Goal: Contribute content

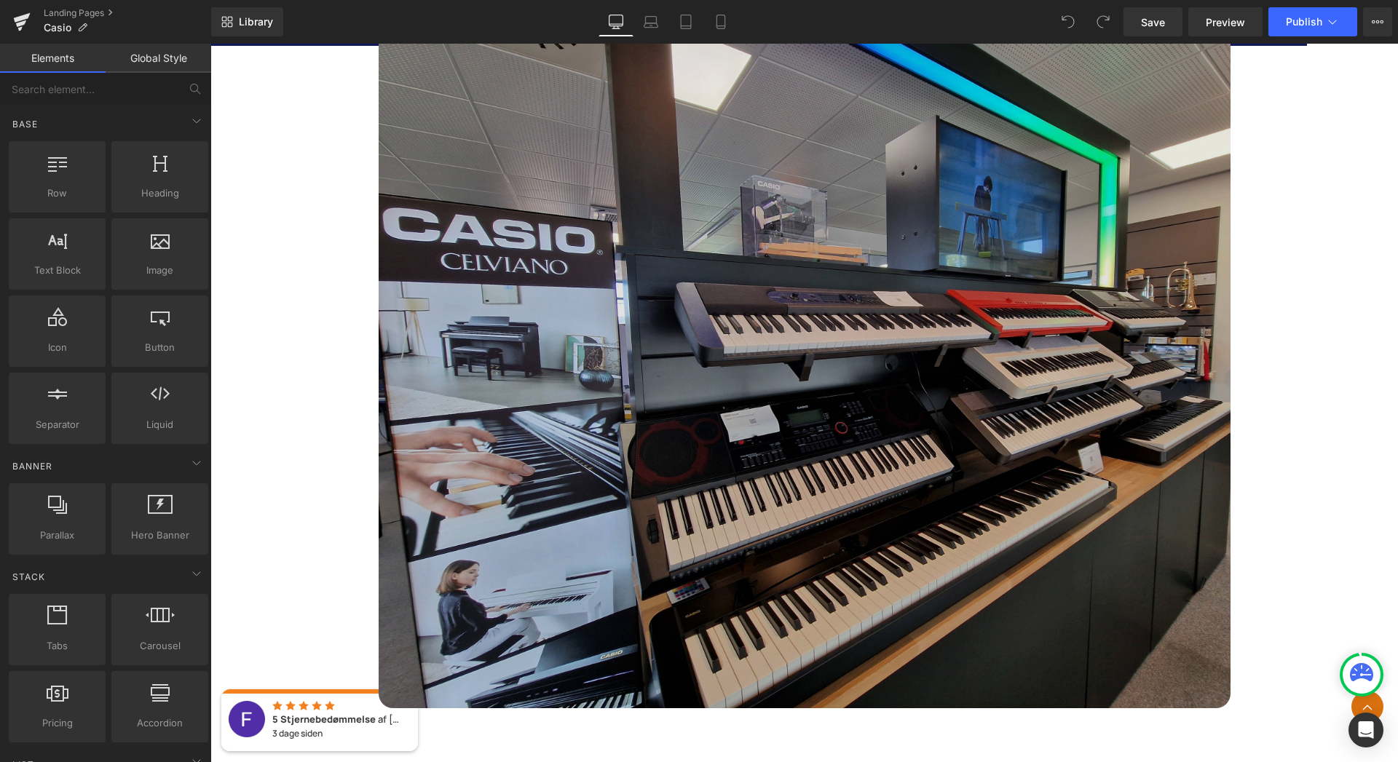
scroll to position [6425, 0]
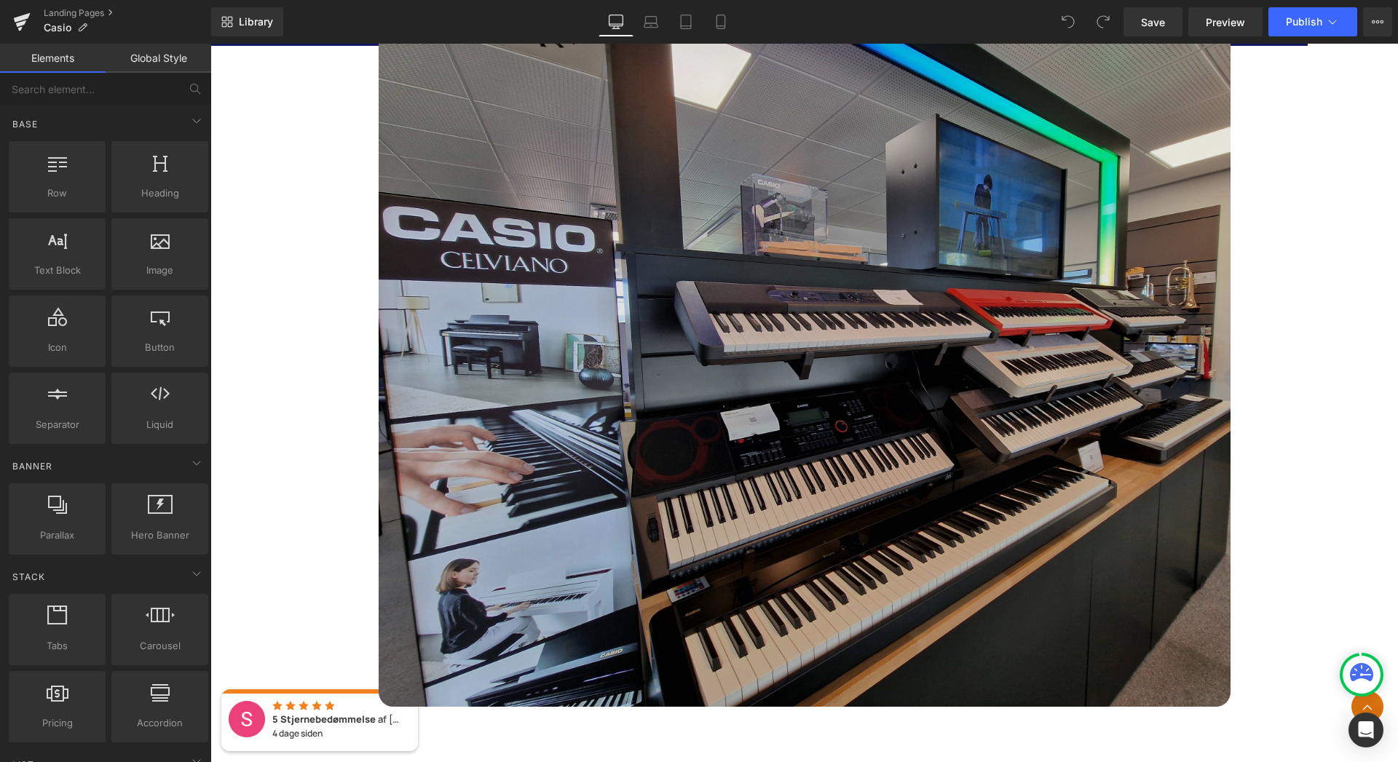
click at [895, 399] on img at bounding box center [805, 358] width 852 height 698
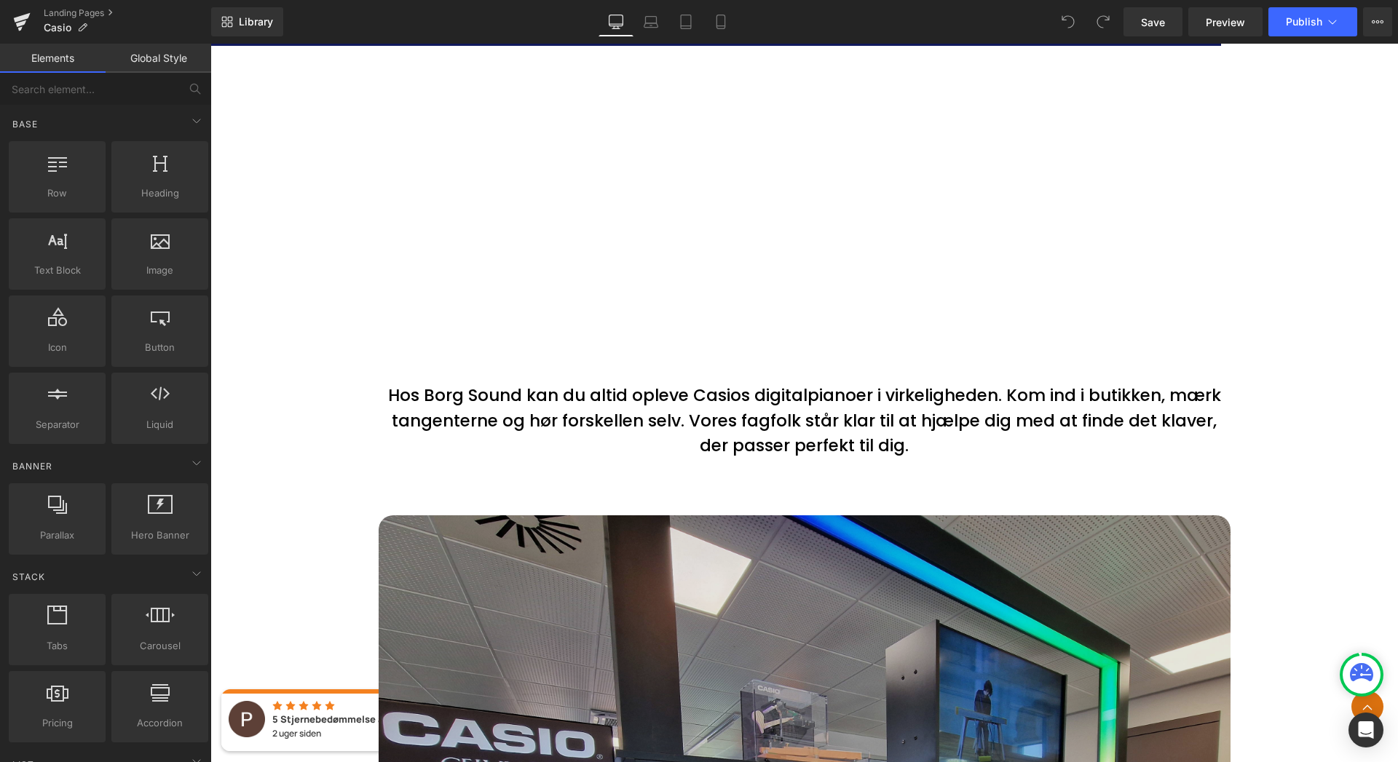
scroll to position [5932, 0]
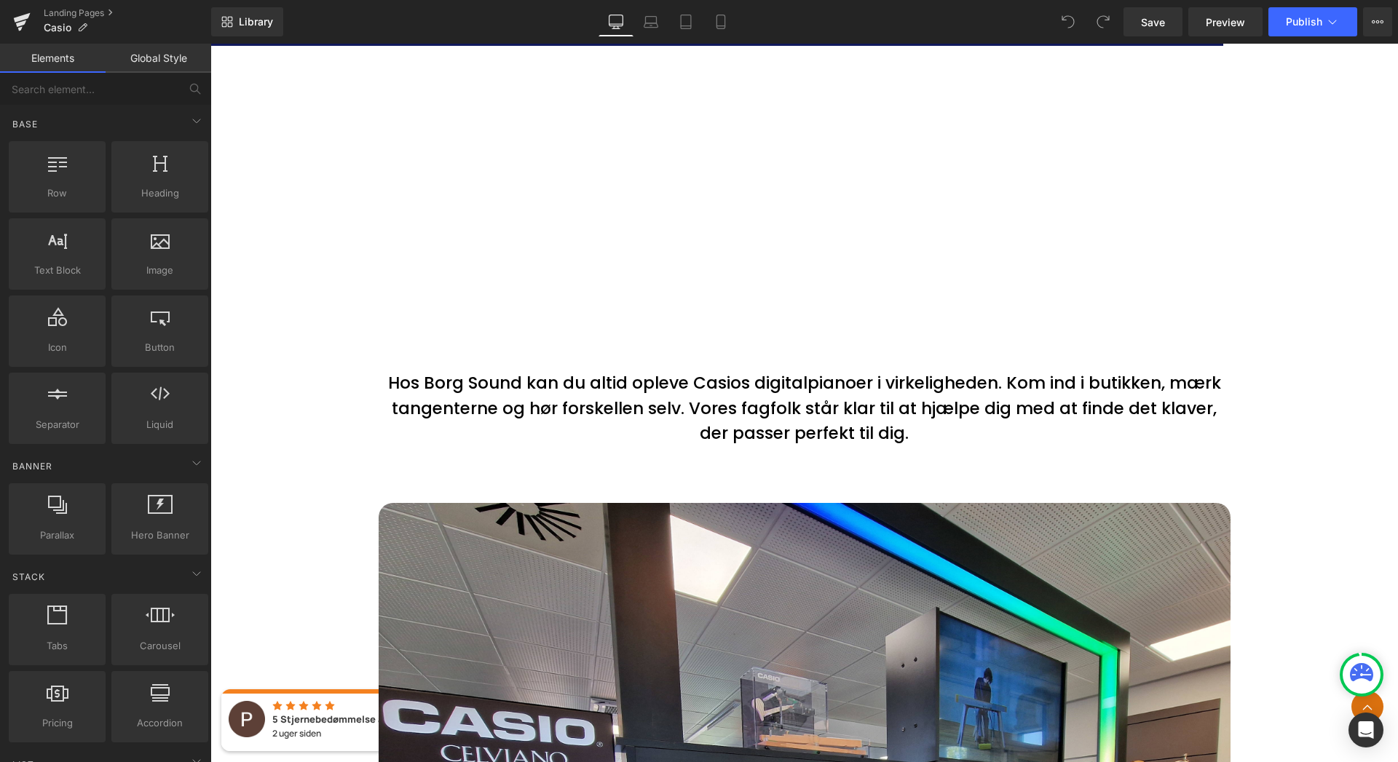
click at [492, 423] on p "Hos Borg Sound kan du altid opleve Casios digitalpianoer i virkeligheden. Kom i…" at bounding box center [805, 409] width 852 height 76
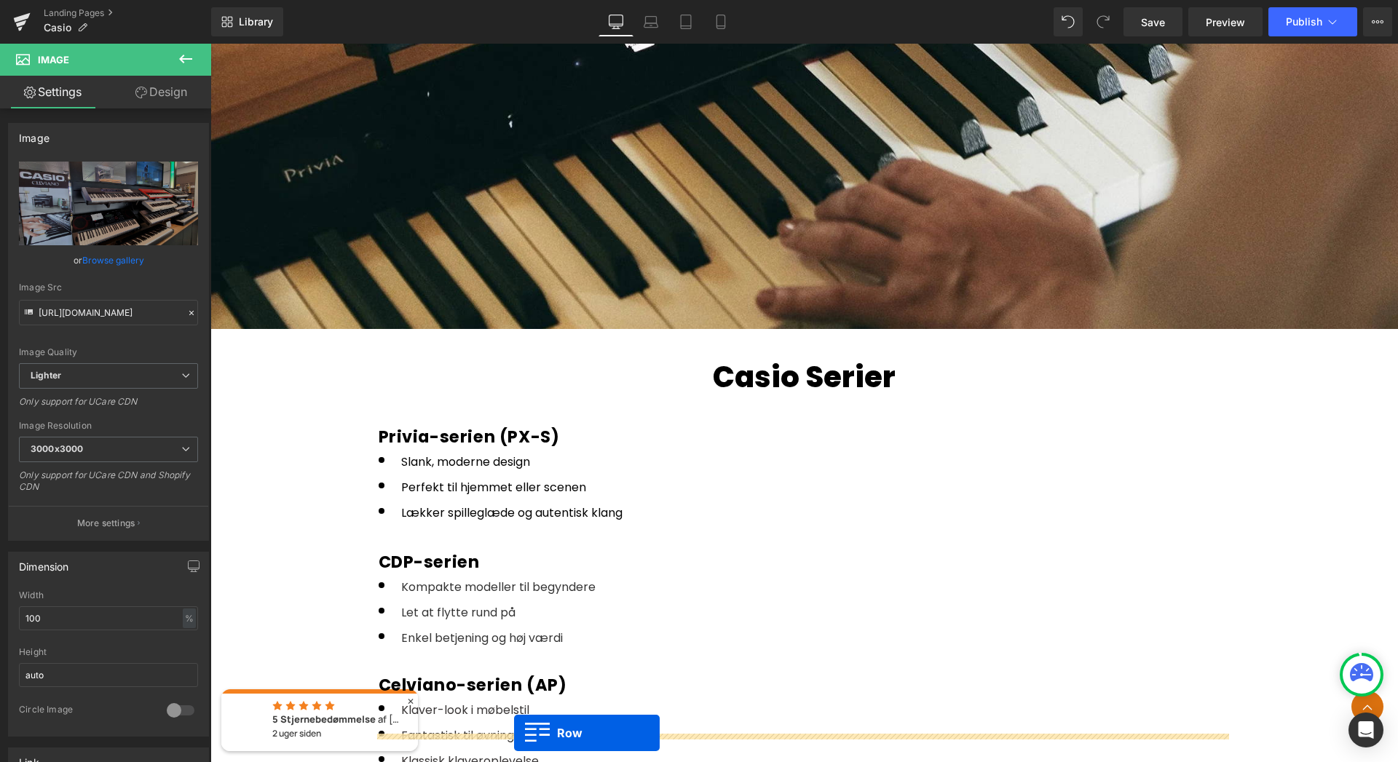
scroll to position [1984, 0]
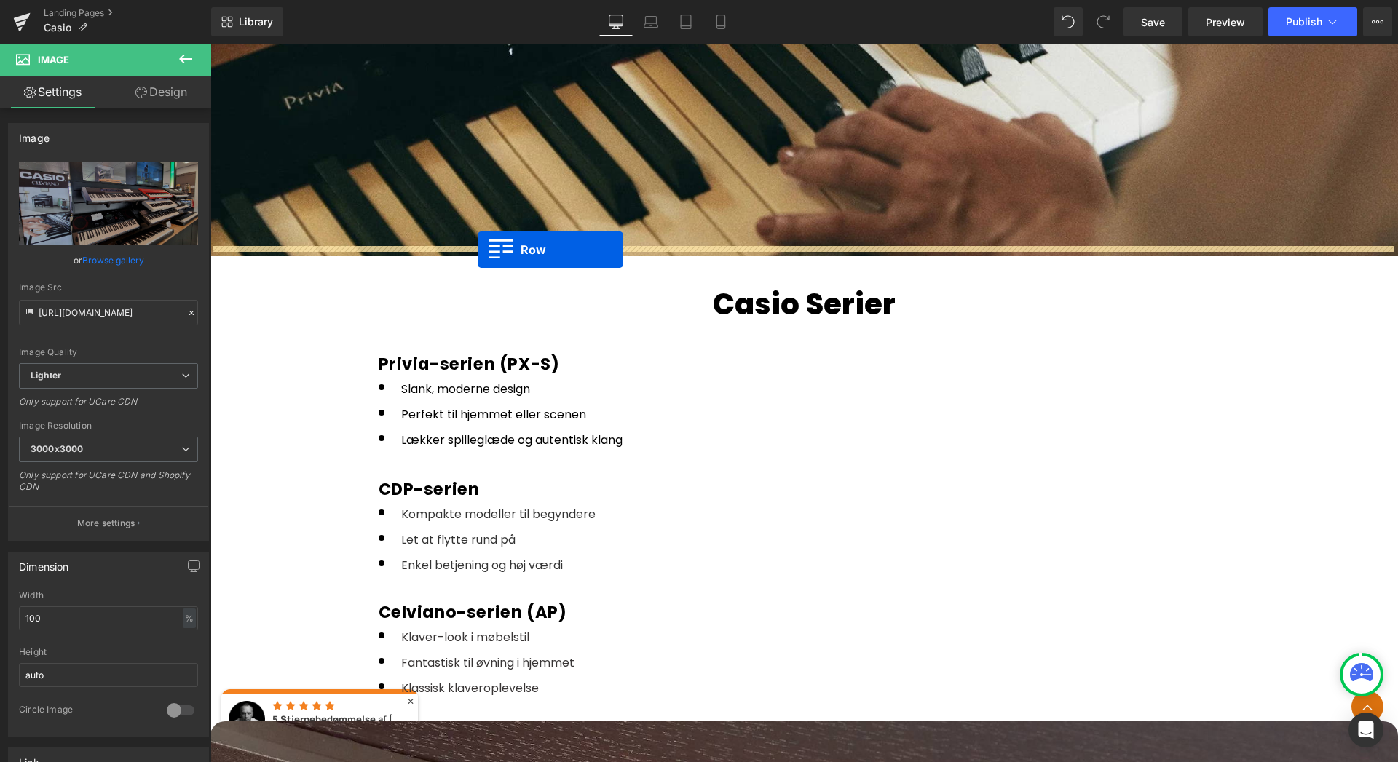
drag, startPoint x: 377, startPoint y: 340, endPoint x: 478, endPoint y: 251, distance: 134.7
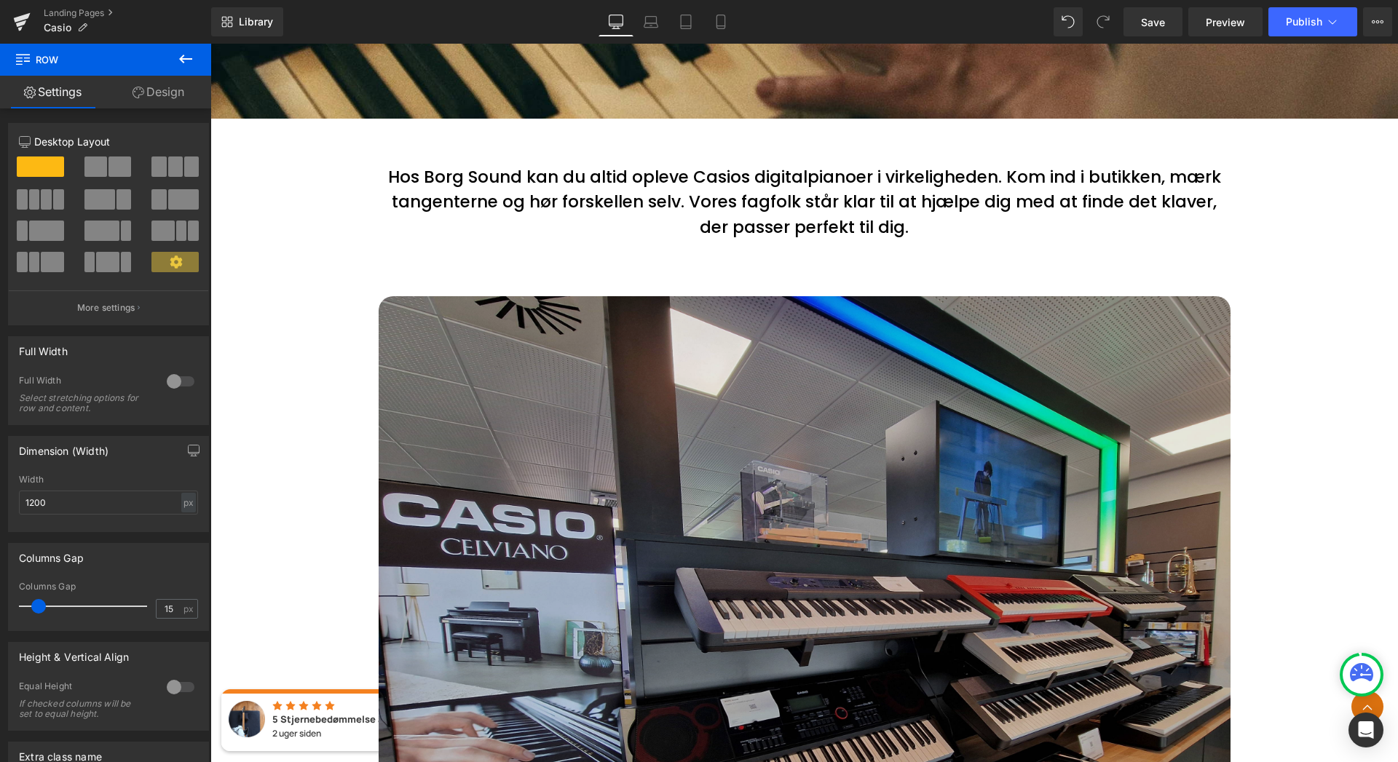
scroll to position [2117, 0]
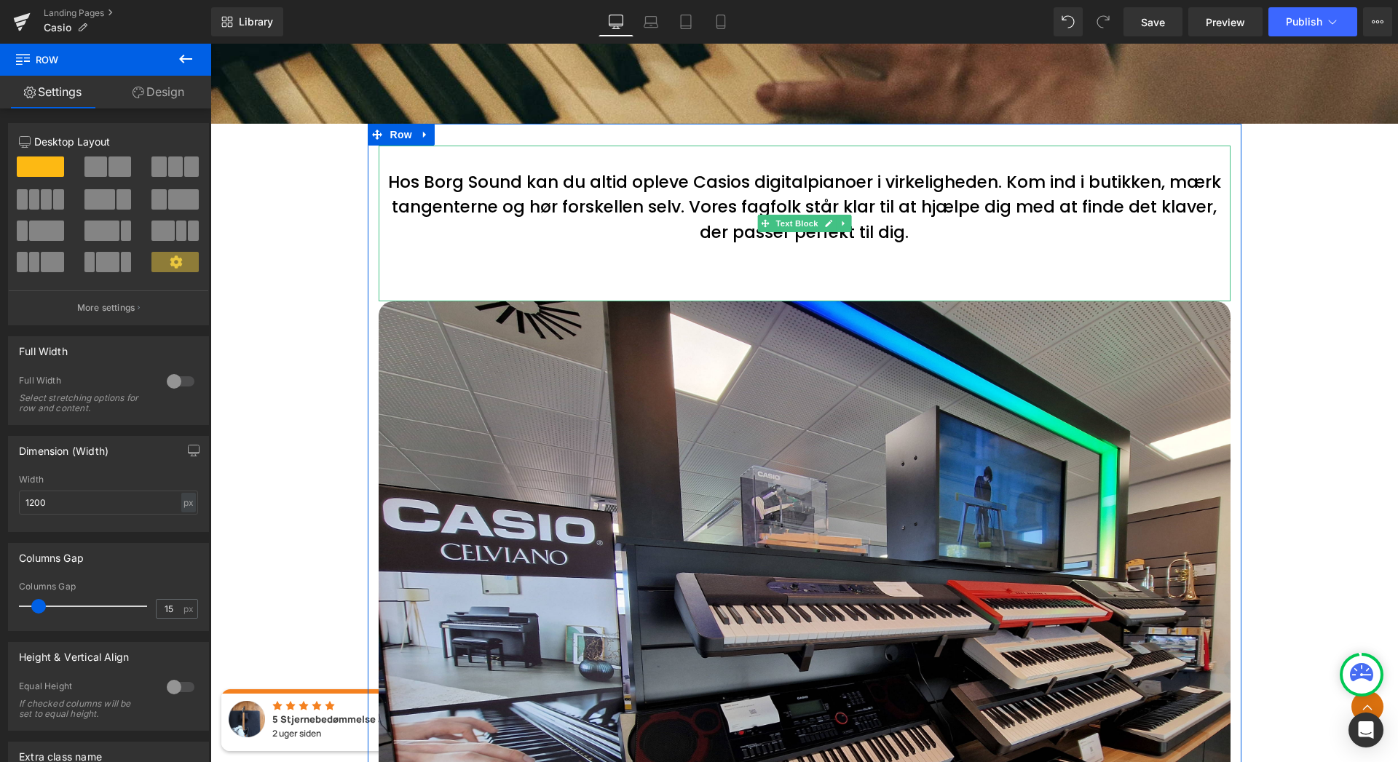
click at [815, 158] on div "Hos Borg Sound kan du altid opleve Casios digitalpianoer i virkeligheden. Kom i…" at bounding box center [805, 224] width 852 height 157
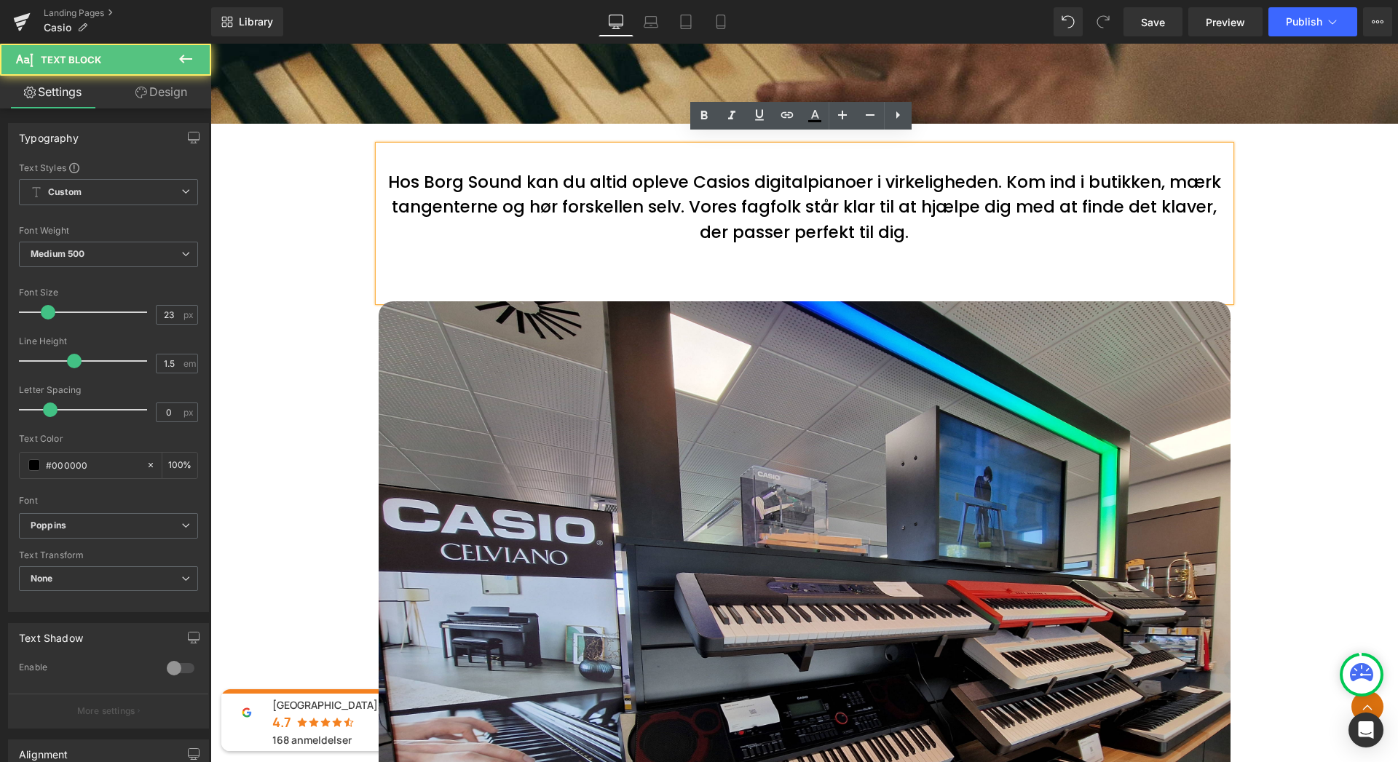
click at [827, 253] on div "Hos Borg Sound kan du altid opleve Casios digitalpianoer i virkeligheden. Kom i…" at bounding box center [805, 224] width 852 height 157
click at [756, 288] on div "Hos Borg Sound kan du altid opleve Casios digitalpianoer i virkeligheden. Kom i…" at bounding box center [805, 224] width 852 height 157
click at [691, 255] on div "Hos Borg Sound kan du altid opleve Casios digitalpianoer i virkeligheden. Kom i…" at bounding box center [805, 224] width 852 height 157
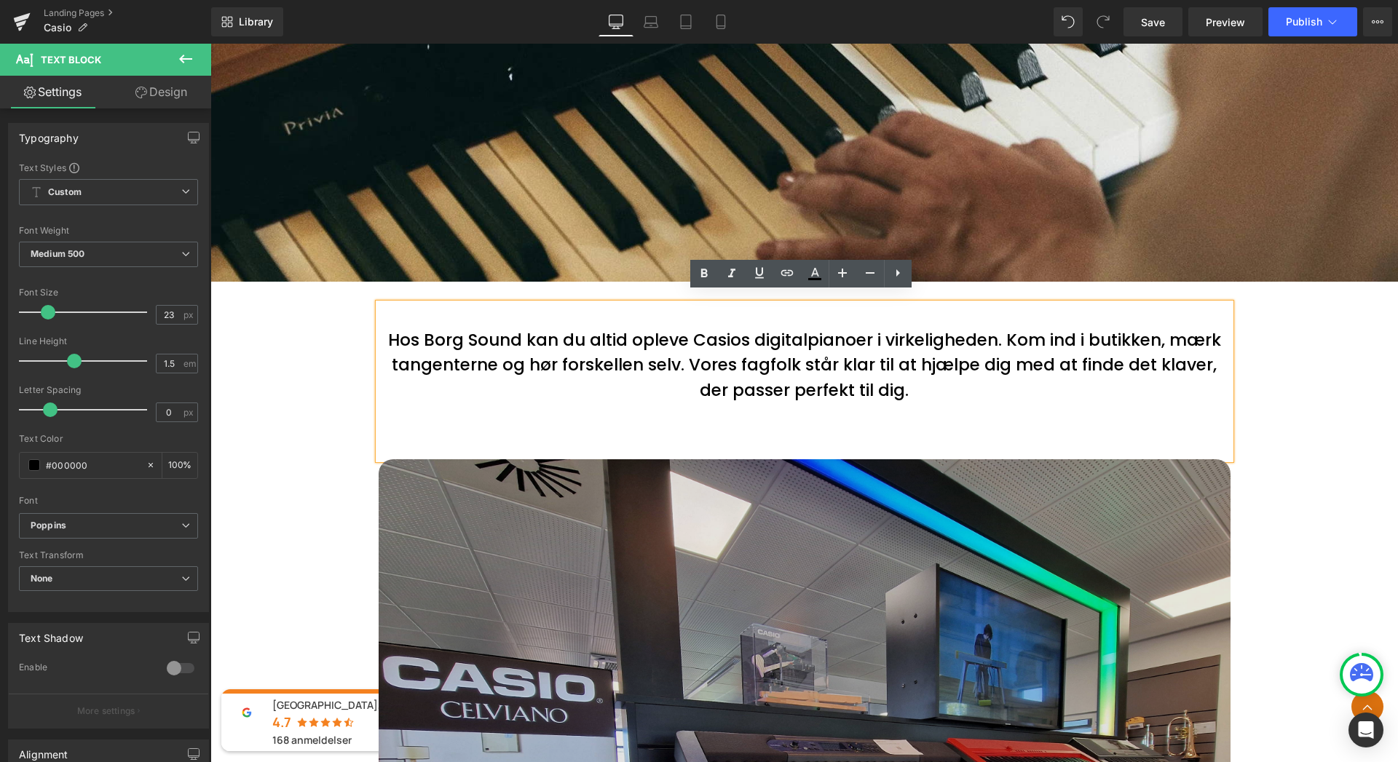
scroll to position [1960, 0]
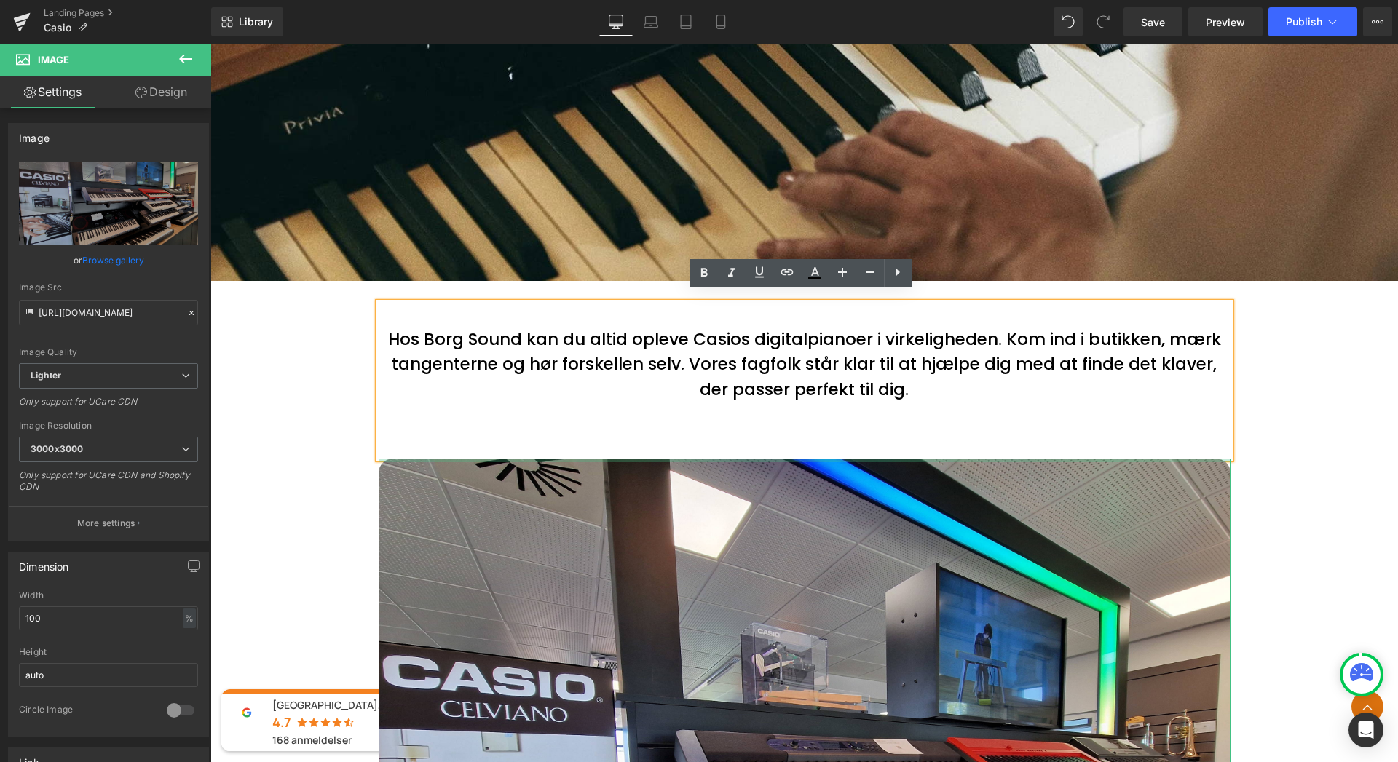
drag, startPoint x: 803, startPoint y: 449, endPoint x: 749, endPoint y: 336, distance: 124.1
click at [800, 391] on div "Hos Borg Sound kan du altid opleve Casios digitalpianoer i virkeligheden. Kom i…" at bounding box center [805, 730] width 874 height 854
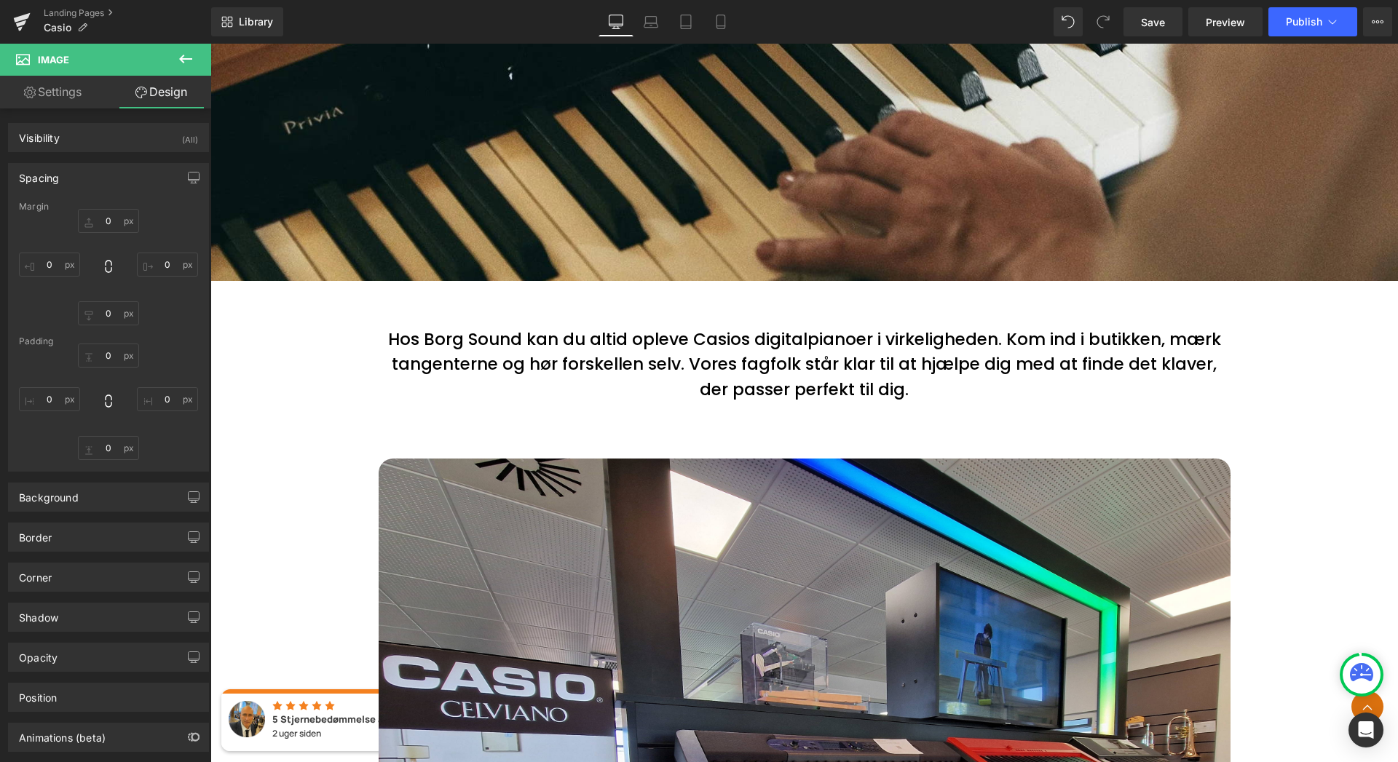
click at [184, 46] on button at bounding box center [185, 60] width 51 height 32
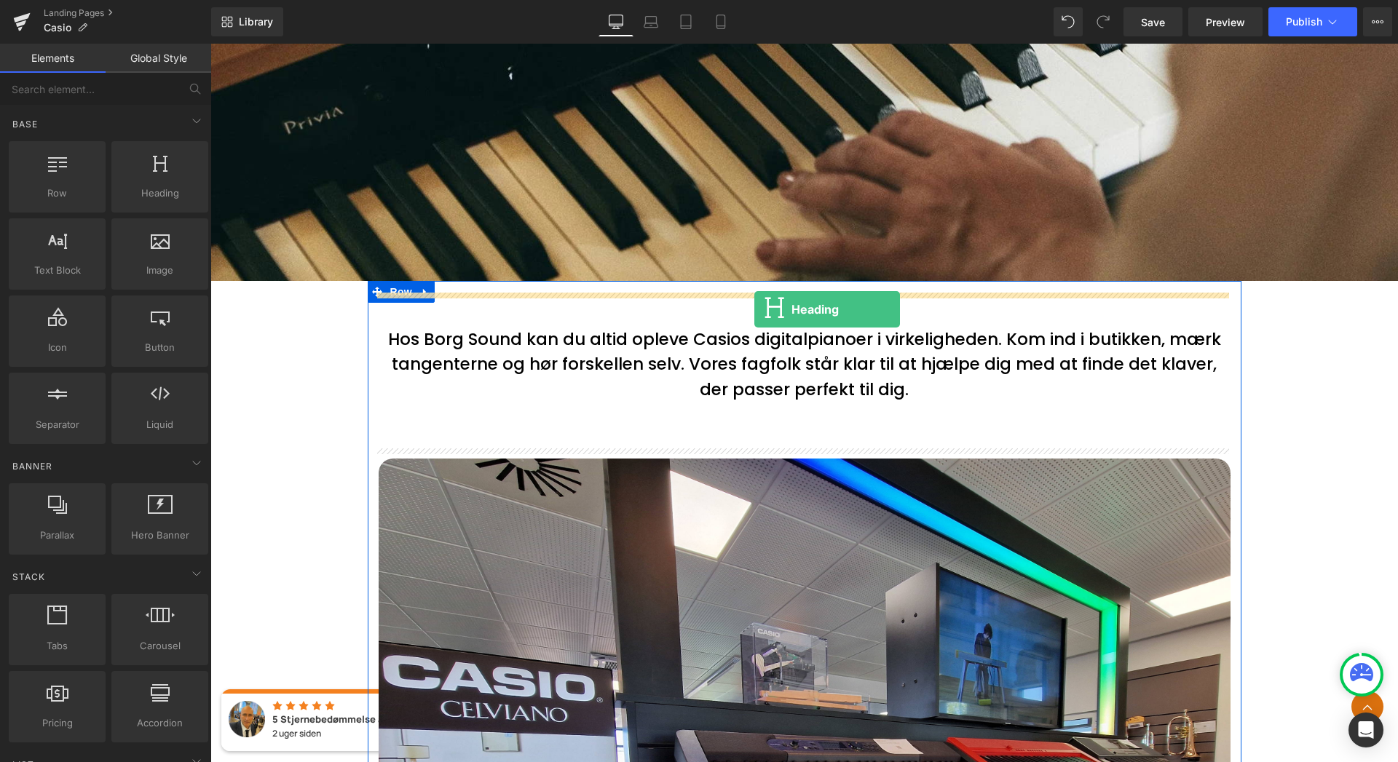
drag, startPoint x: 366, startPoint y: 218, endPoint x: 752, endPoint y: 307, distance: 395.9
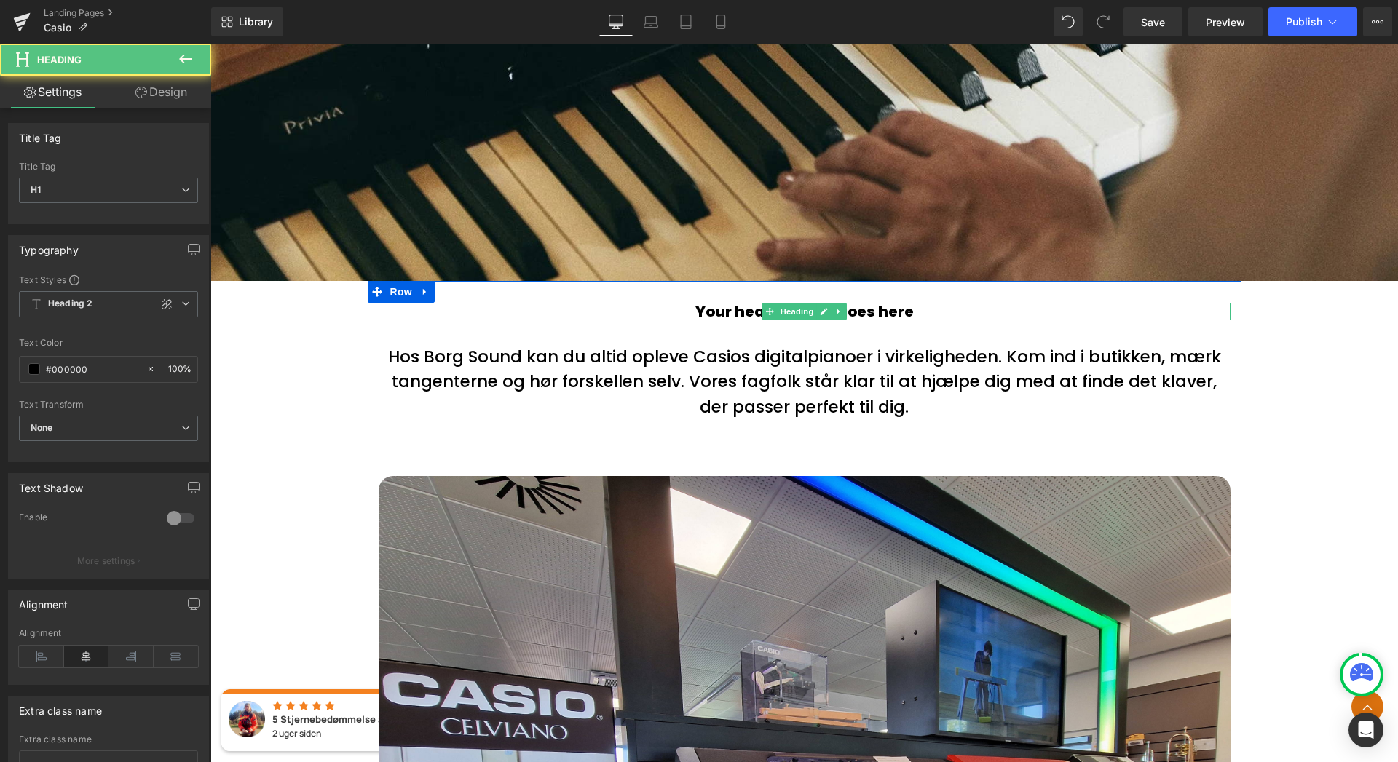
click at [907, 303] on h1 "Your heading text goes here" at bounding box center [805, 311] width 852 height 17
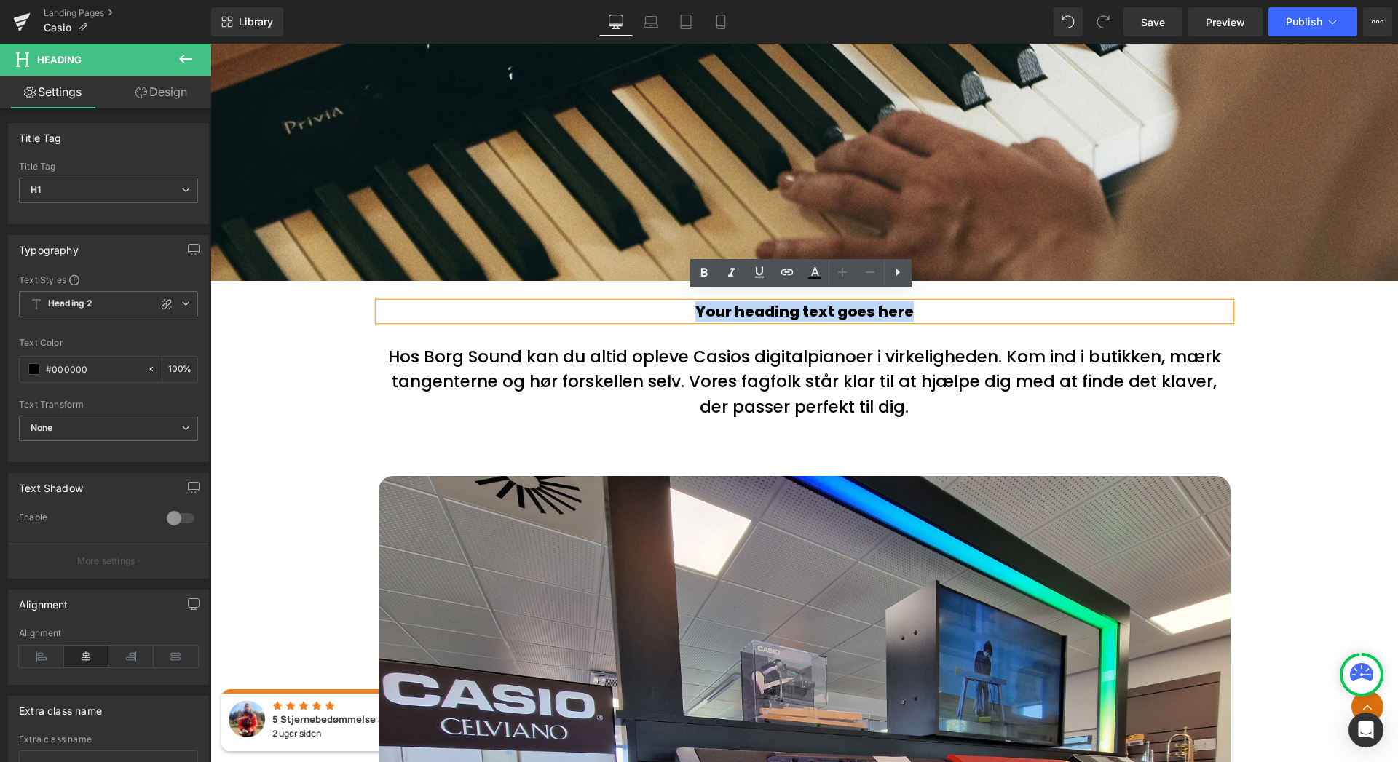
drag, startPoint x: 914, startPoint y: 303, endPoint x: 687, endPoint y: 301, distance: 227.2
click at [686, 303] on h1 "Your heading text goes here" at bounding box center [805, 311] width 852 height 17
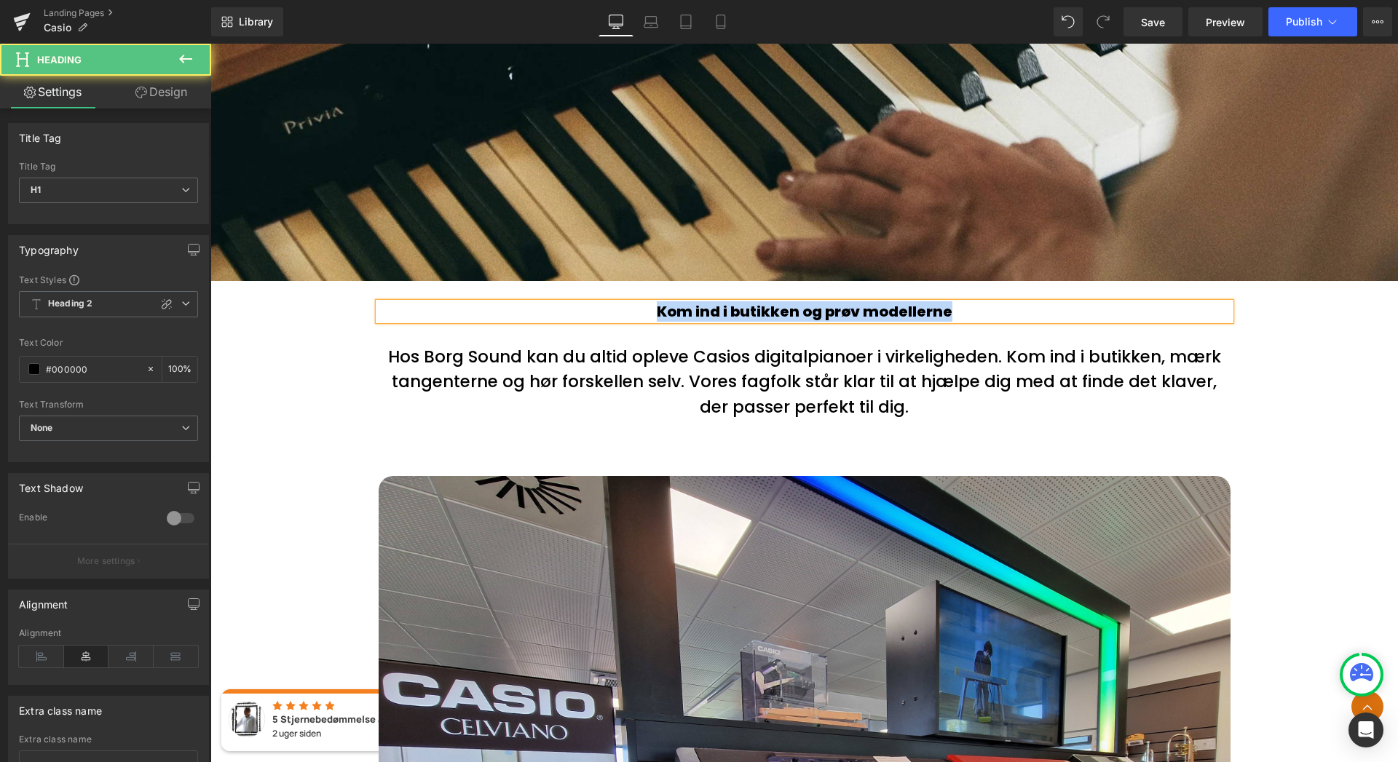
drag, startPoint x: 949, startPoint y: 303, endPoint x: 653, endPoint y: 304, distance: 296.4
click at [652, 303] on h1 "Kom ind i butikken og prøv modellerne" at bounding box center [805, 311] width 852 height 17
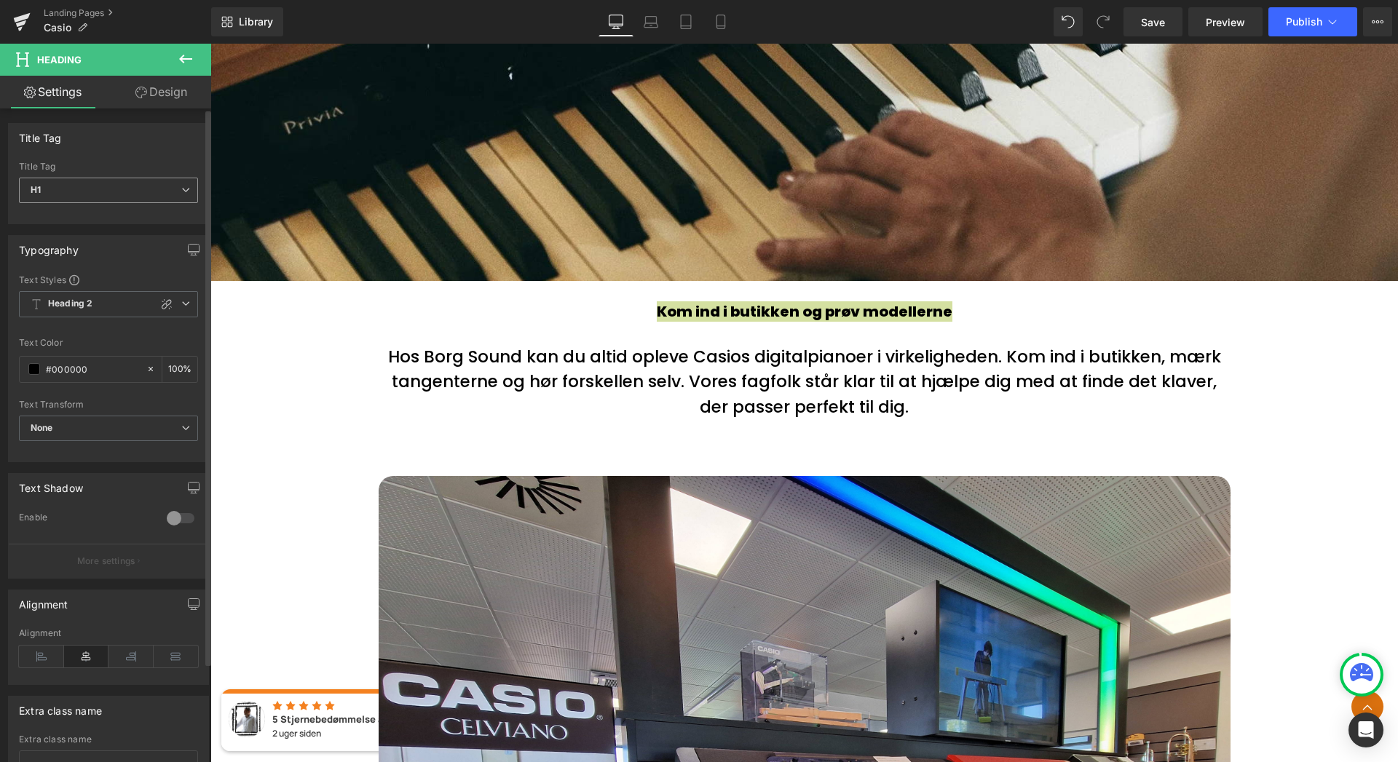
click at [103, 189] on span "H1" at bounding box center [108, 190] width 179 height 25
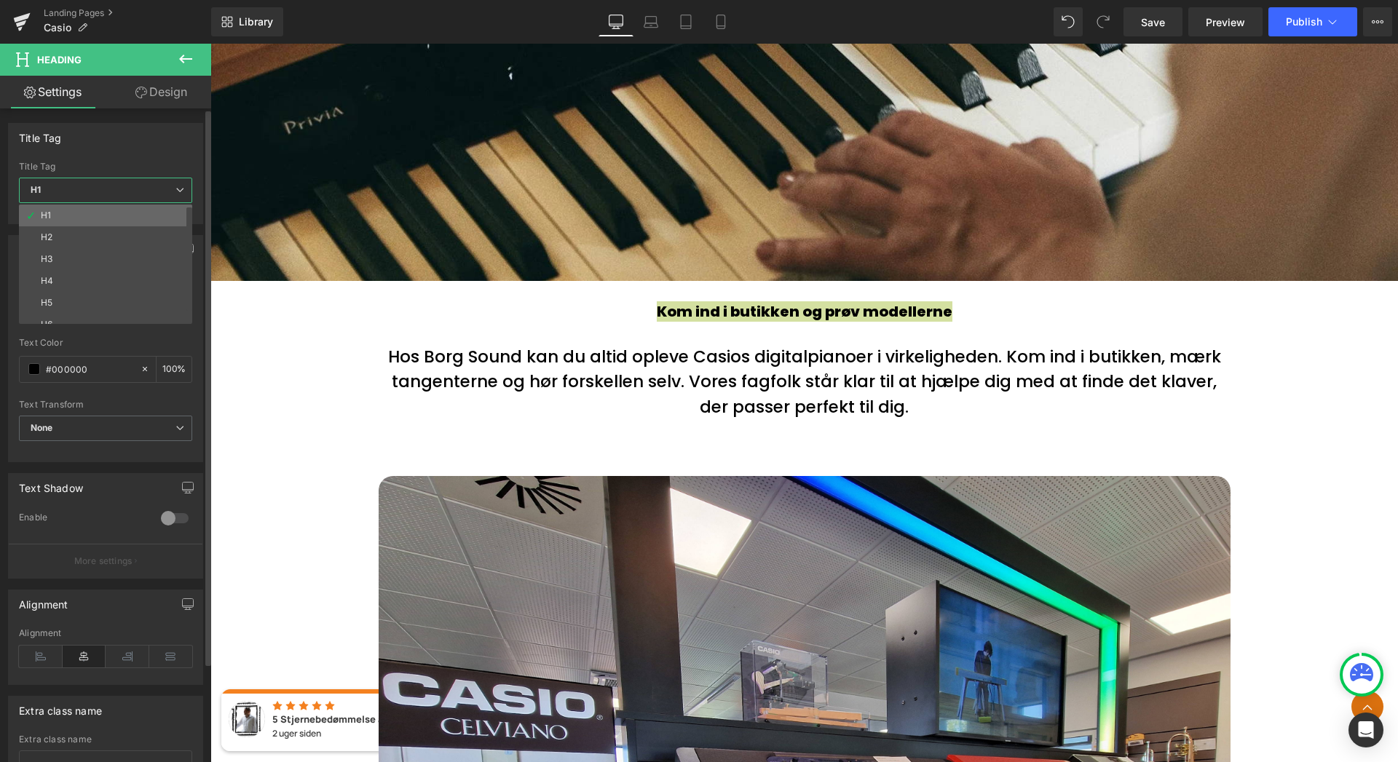
click at [71, 217] on li "H1" at bounding box center [109, 216] width 180 height 22
type input "100"
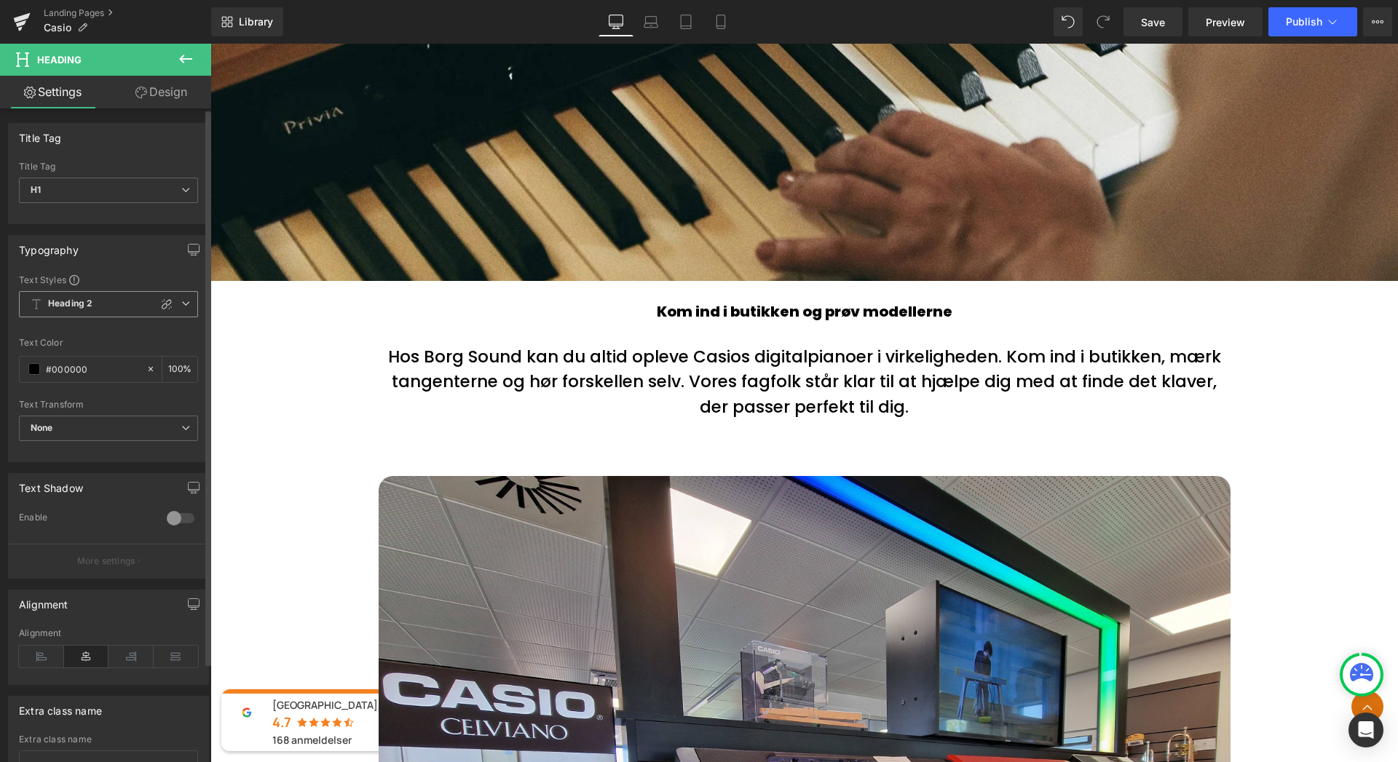
click at [88, 305] on b "Heading 2" at bounding box center [70, 304] width 44 height 12
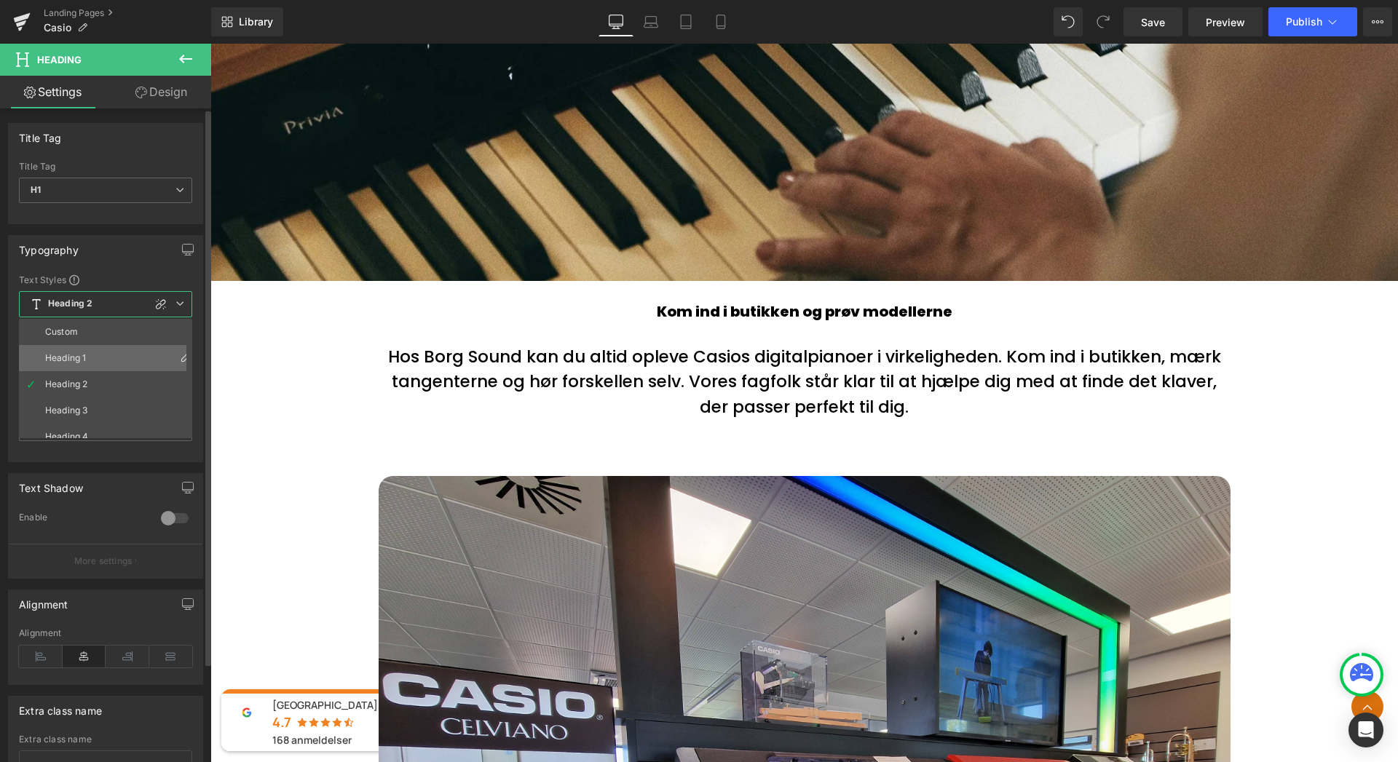
click at [96, 360] on li "Heading 1" at bounding box center [109, 358] width 180 height 26
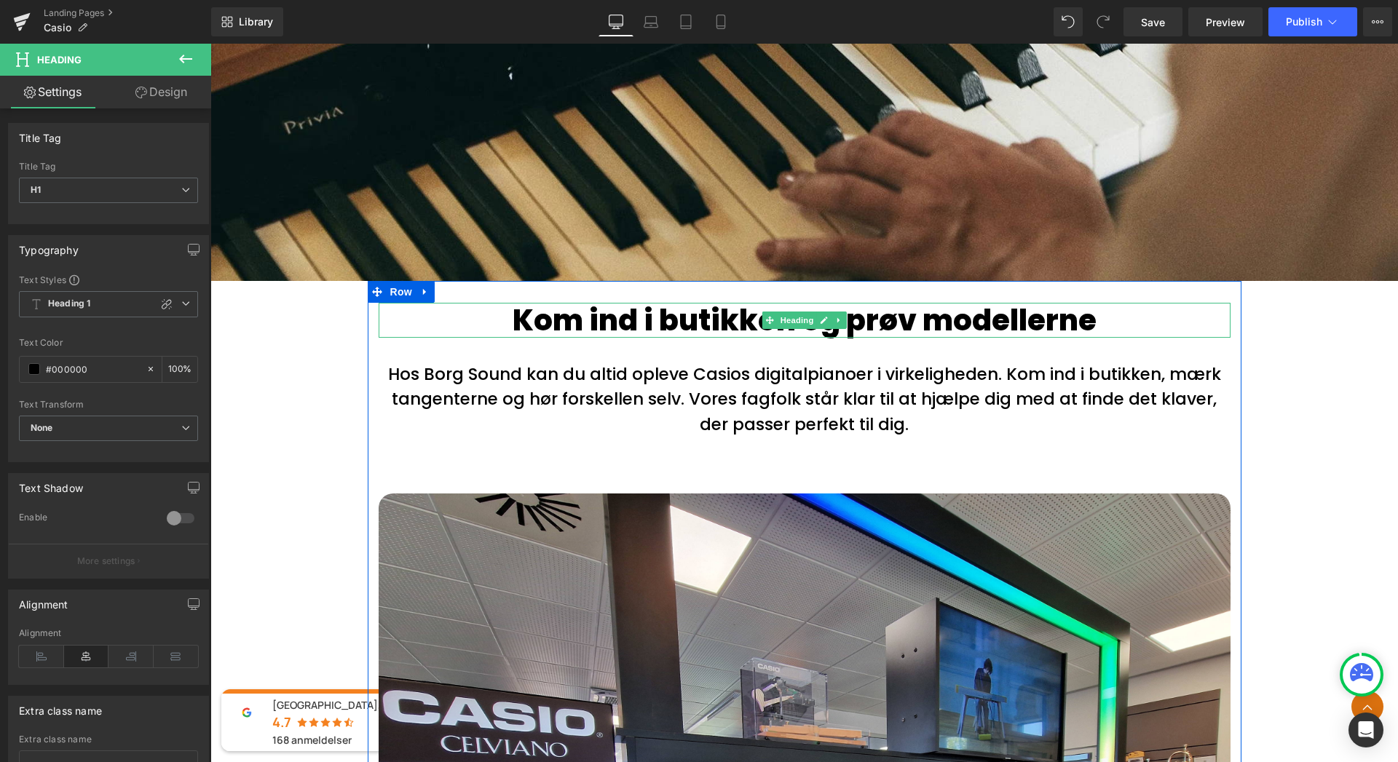
click at [957, 309] on h1 "Kom ind i butikken og prøv modellerne" at bounding box center [805, 320] width 852 height 35
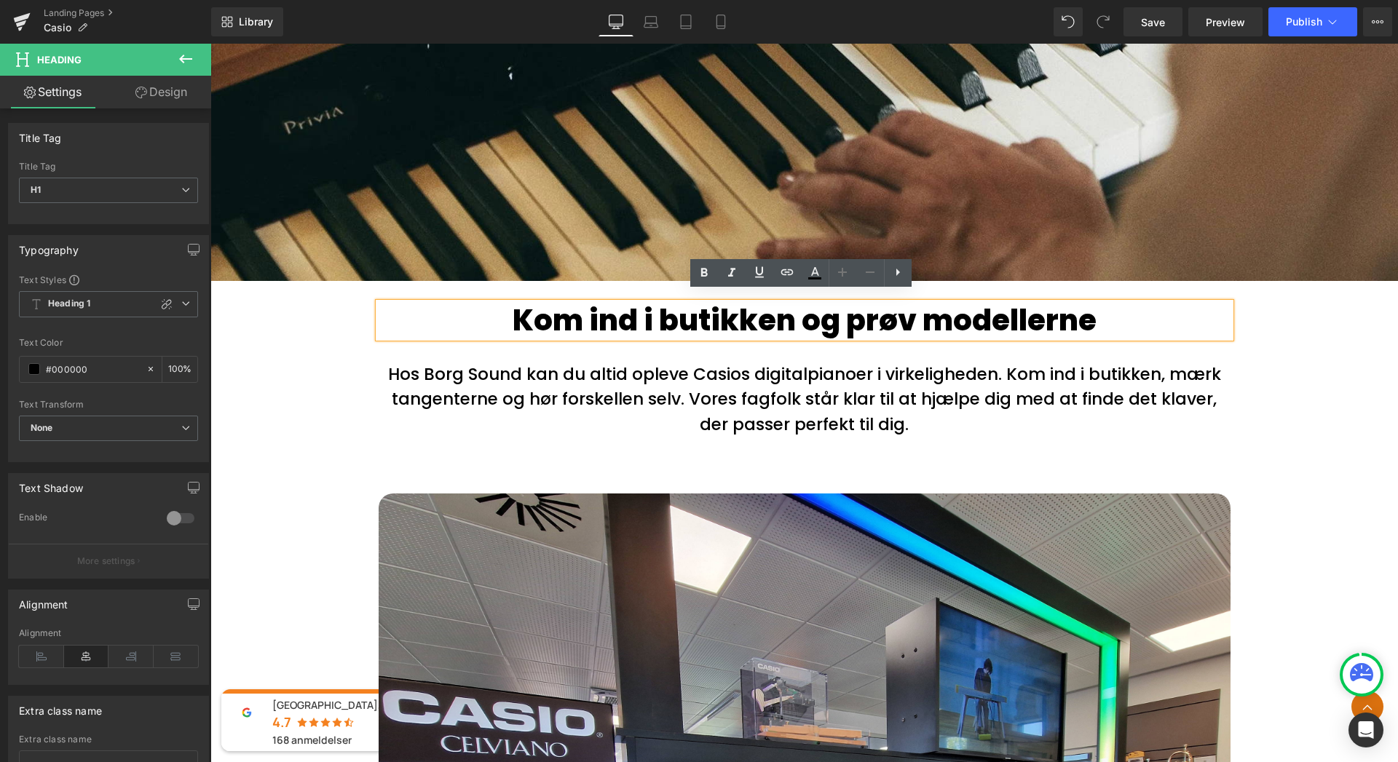
click at [1096, 312] on h1 "Kom ind i butikken og prøv modellerne" at bounding box center [805, 320] width 852 height 35
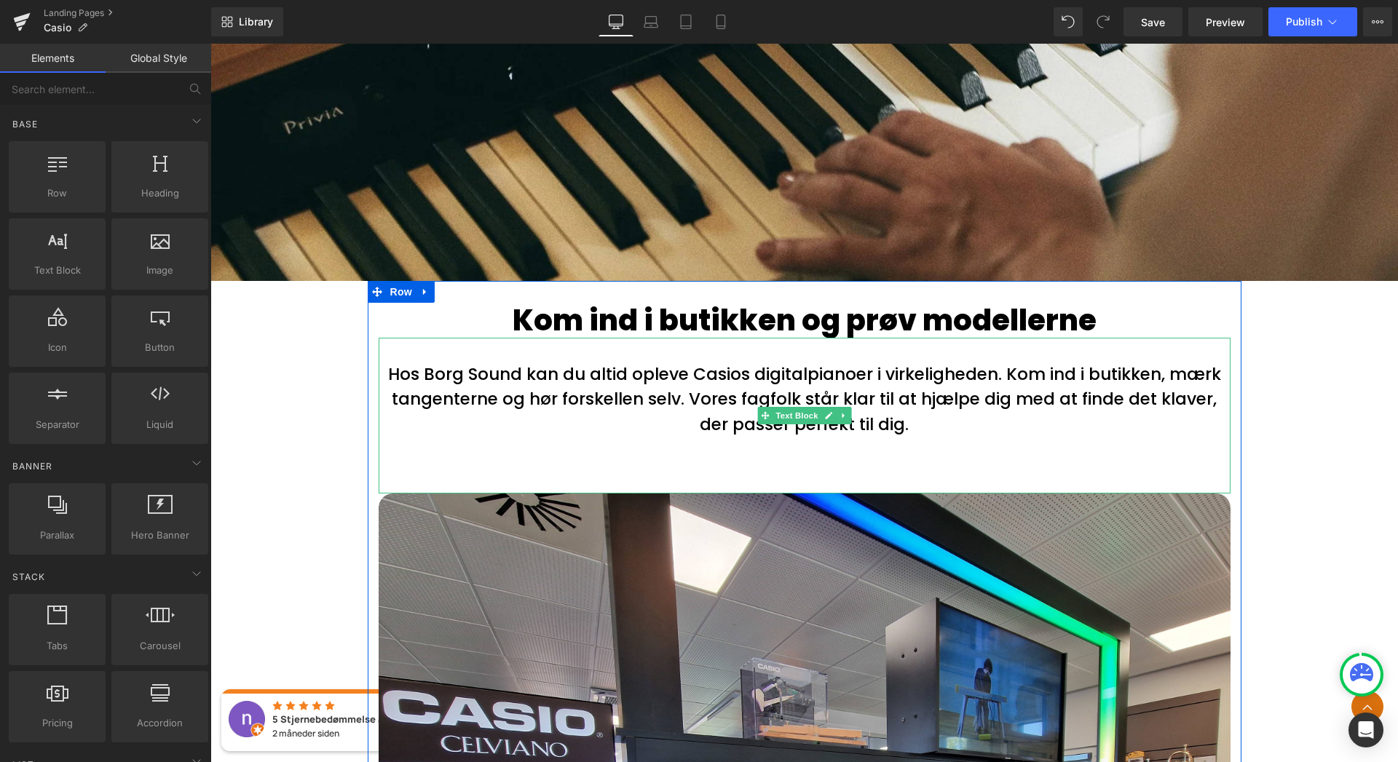
click at [972, 436] on div "Hos Borg Sound kan du altid opleve Casios digitalpianoer i virkeligheden. Kom i…" at bounding box center [805, 416] width 852 height 157
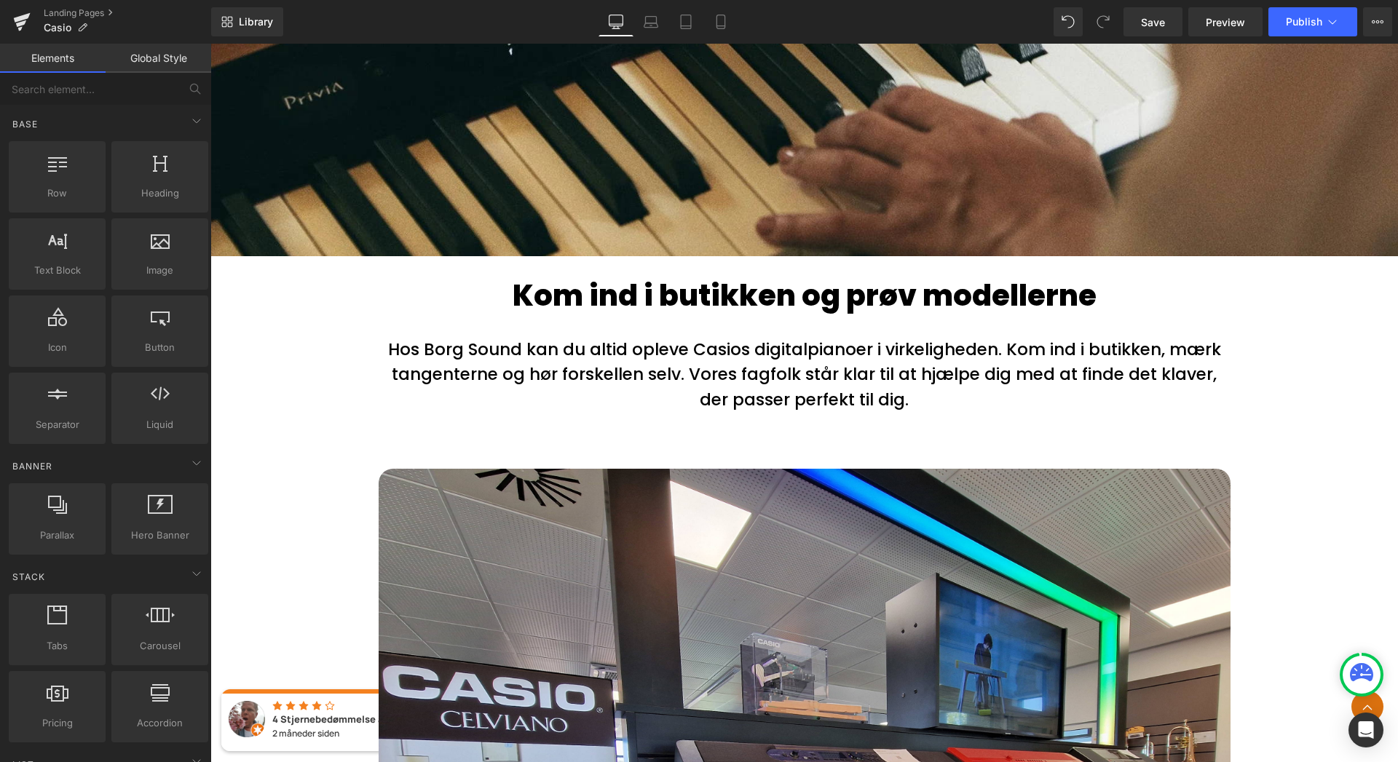
scroll to position [1548, 0]
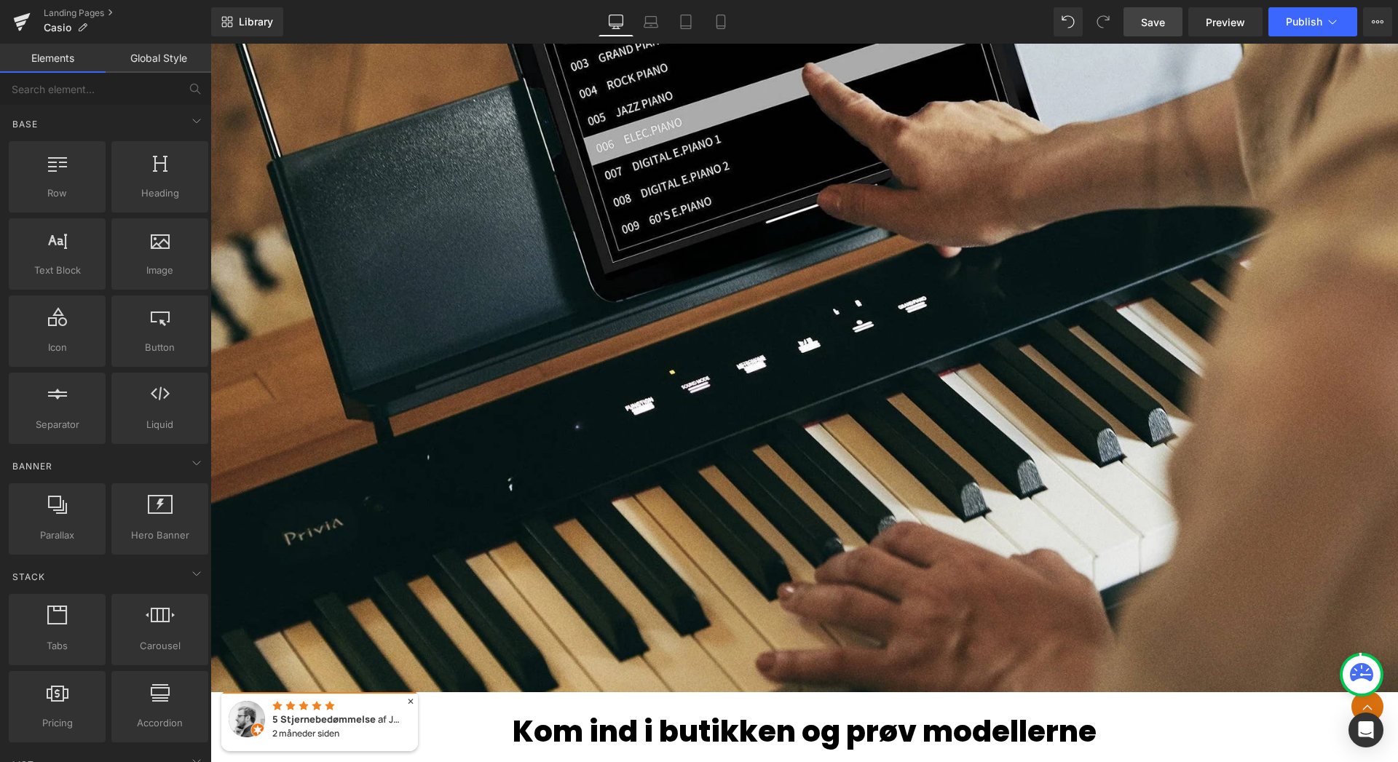
click at [1164, 21] on span "Save" at bounding box center [1153, 22] width 24 height 15
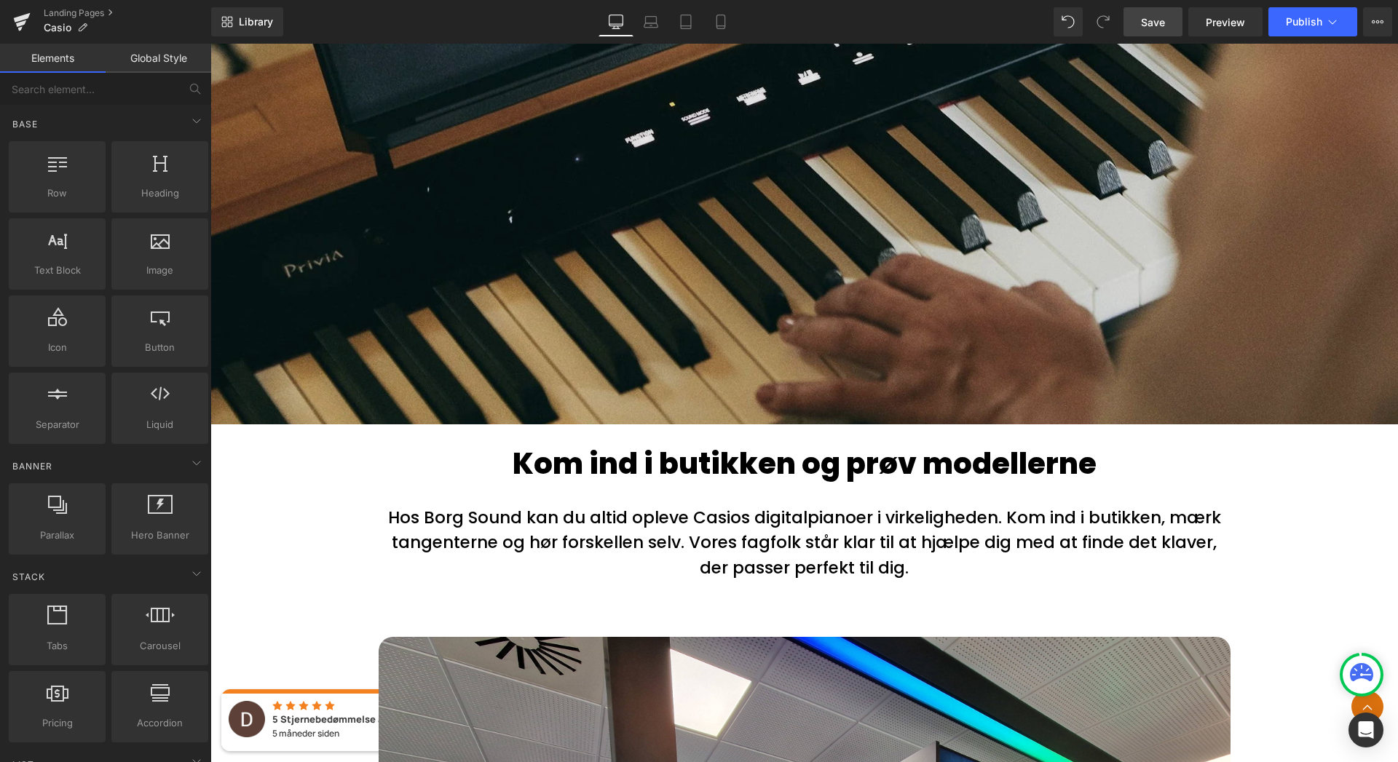
scroll to position [1818, 0]
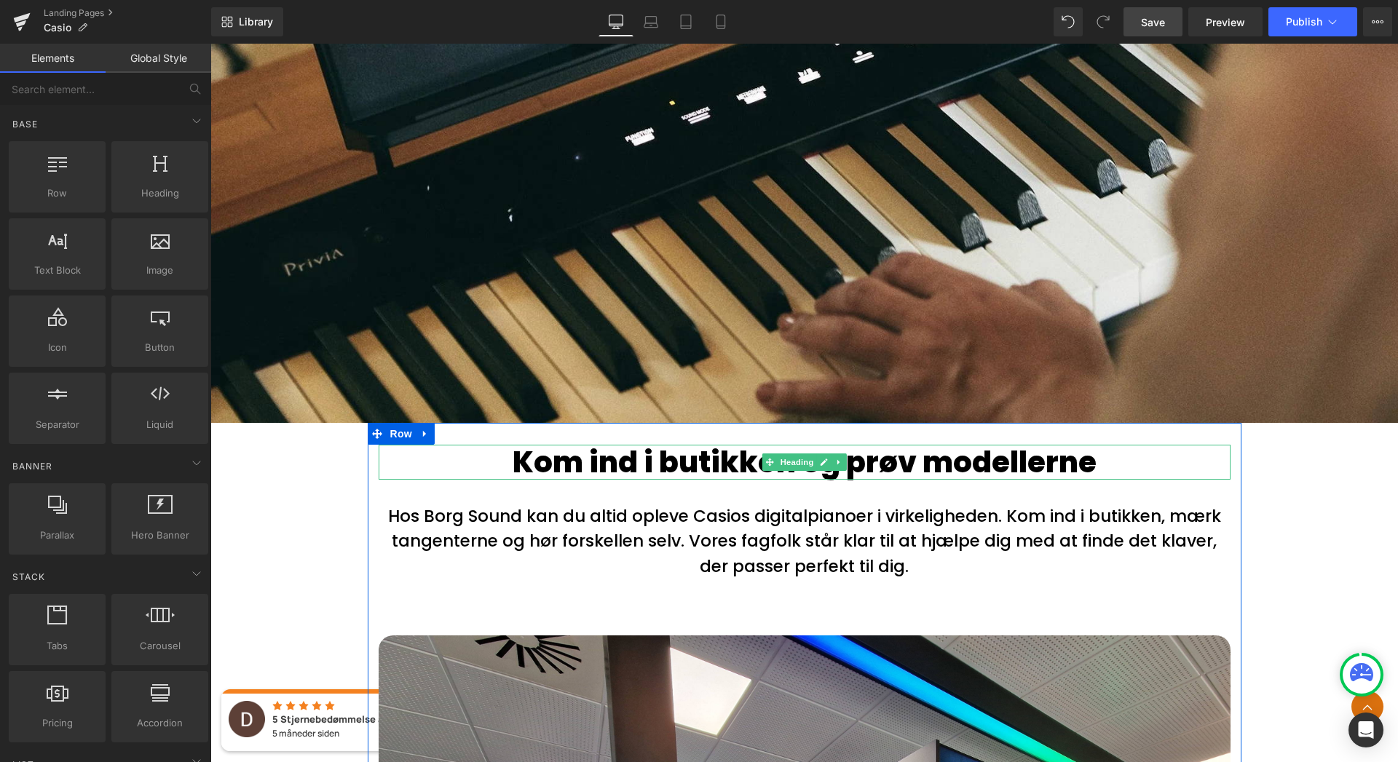
click at [1092, 456] on h1 "Kom ind i butikken og prøv modellerne" at bounding box center [805, 462] width 852 height 35
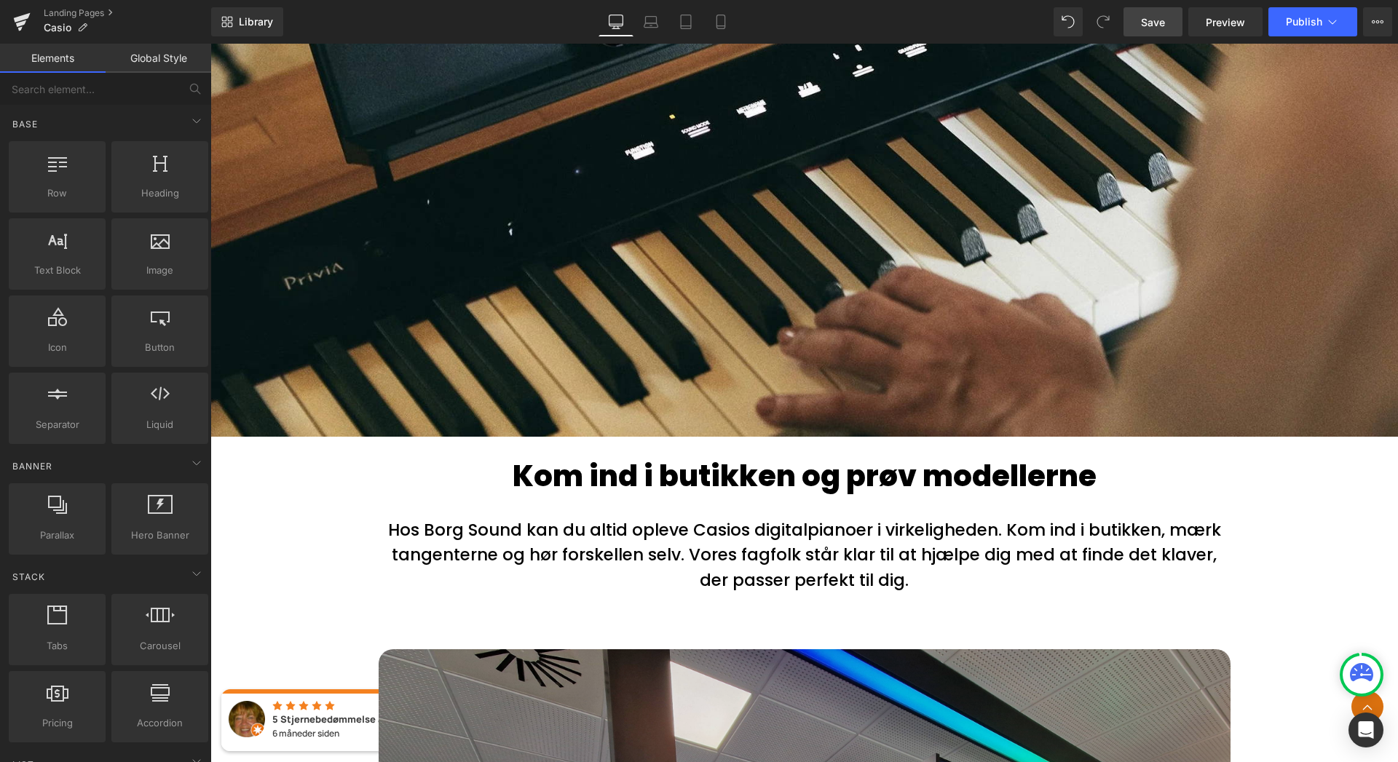
scroll to position [1808, 0]
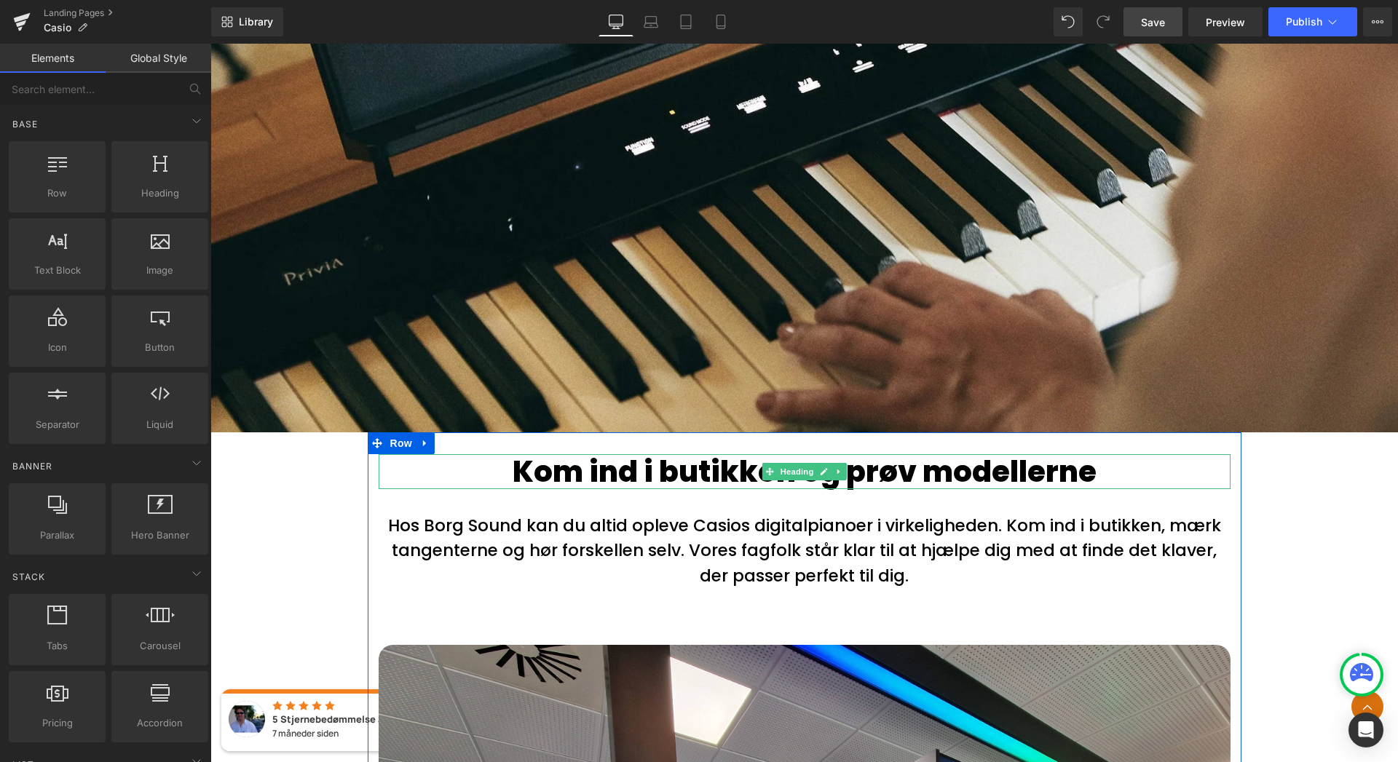
click at [1097, 455] on h1 "Kom ind i butikken og prøv modellerne" at bounding box center [805, 471] width 852 height 35
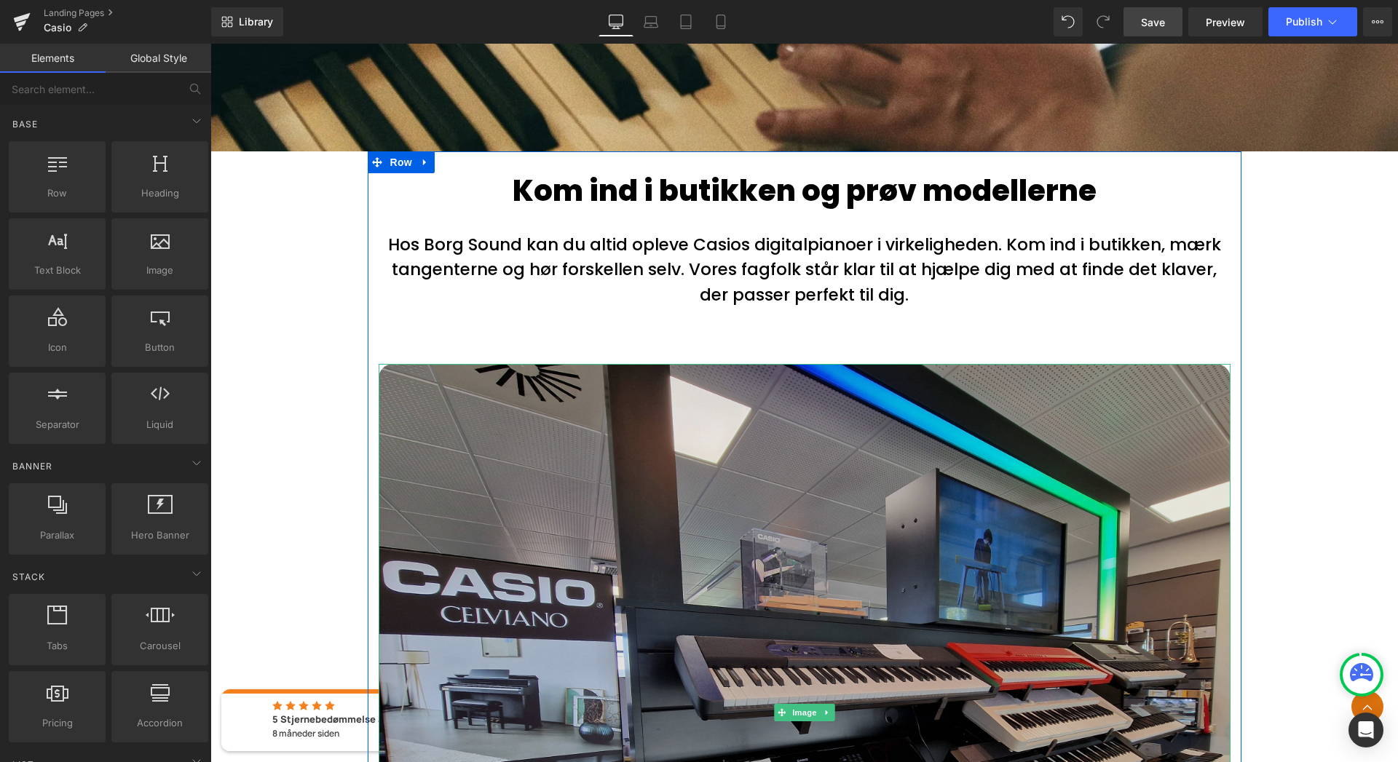
scroll to position [1995, 0]
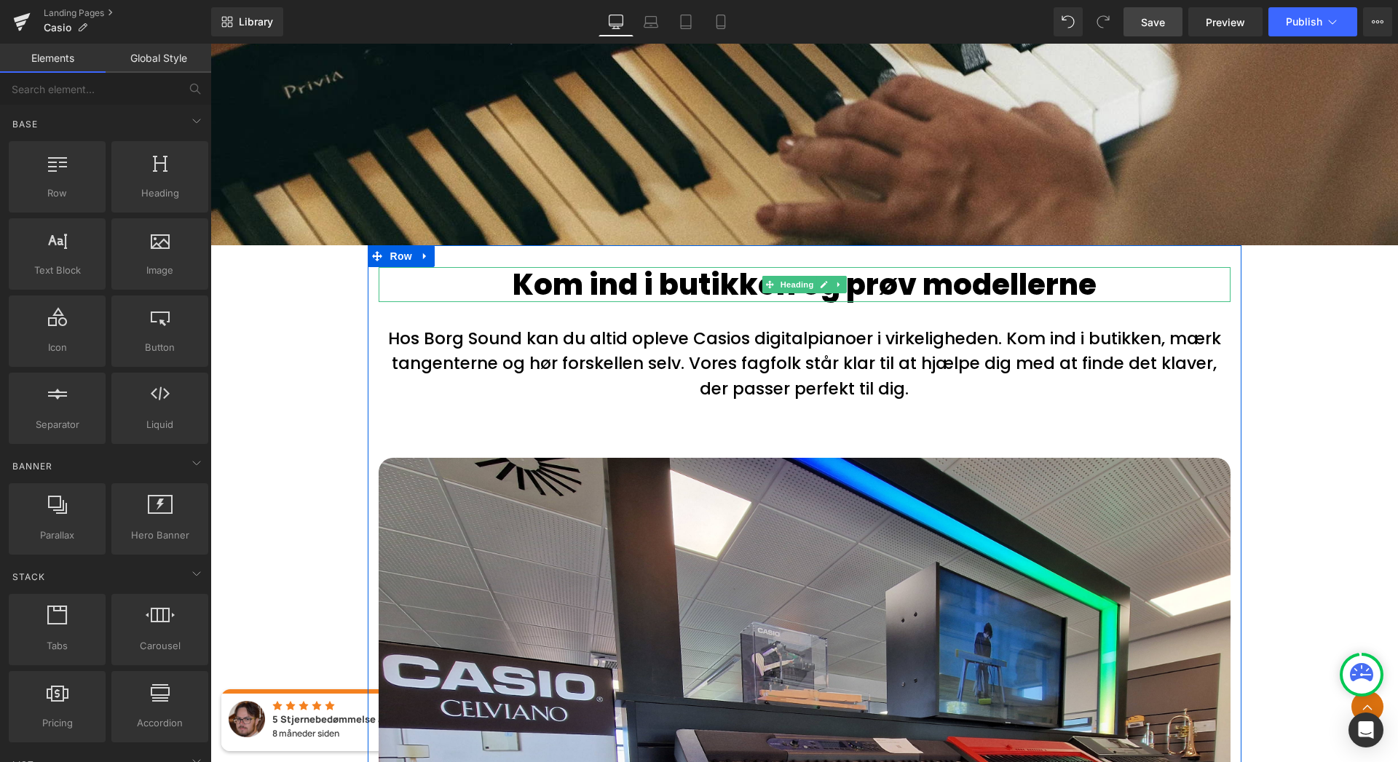
click at [1101, 271] on h1 "Kom ind i butikken og prøv modellerne" at bounding box center [805, 284] width 852 height 35
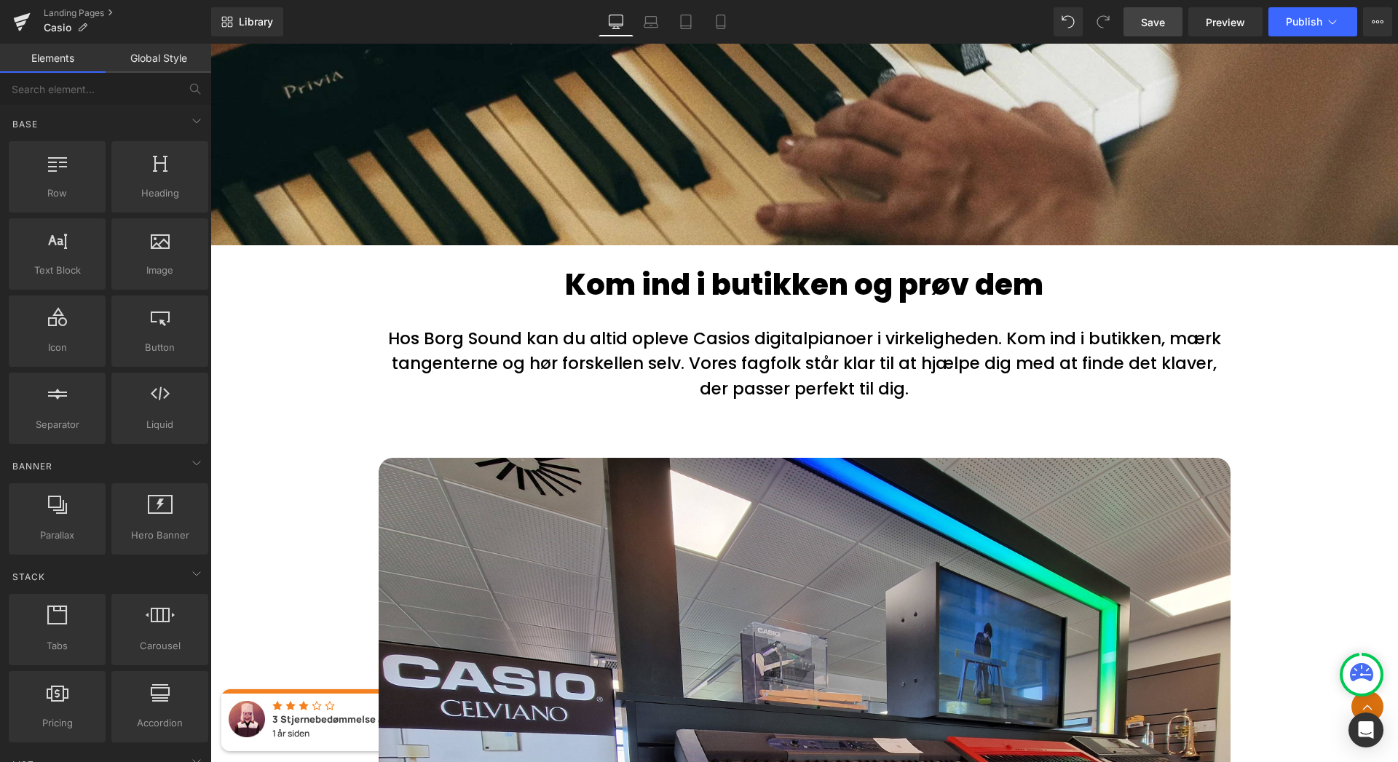
click at [1156, 30] on link "Save" at bounding box center [1153, 21] width 59 height 29
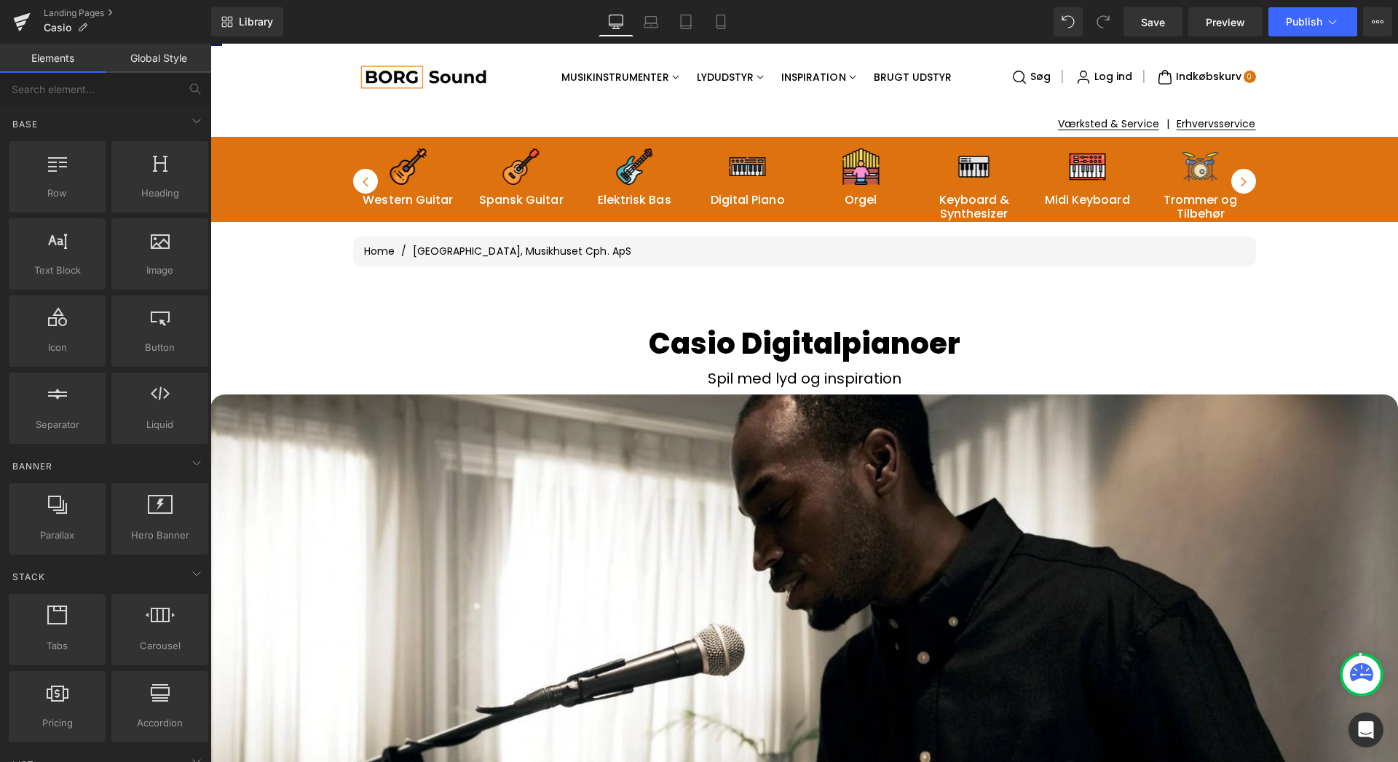
scroll to position [71, 0]
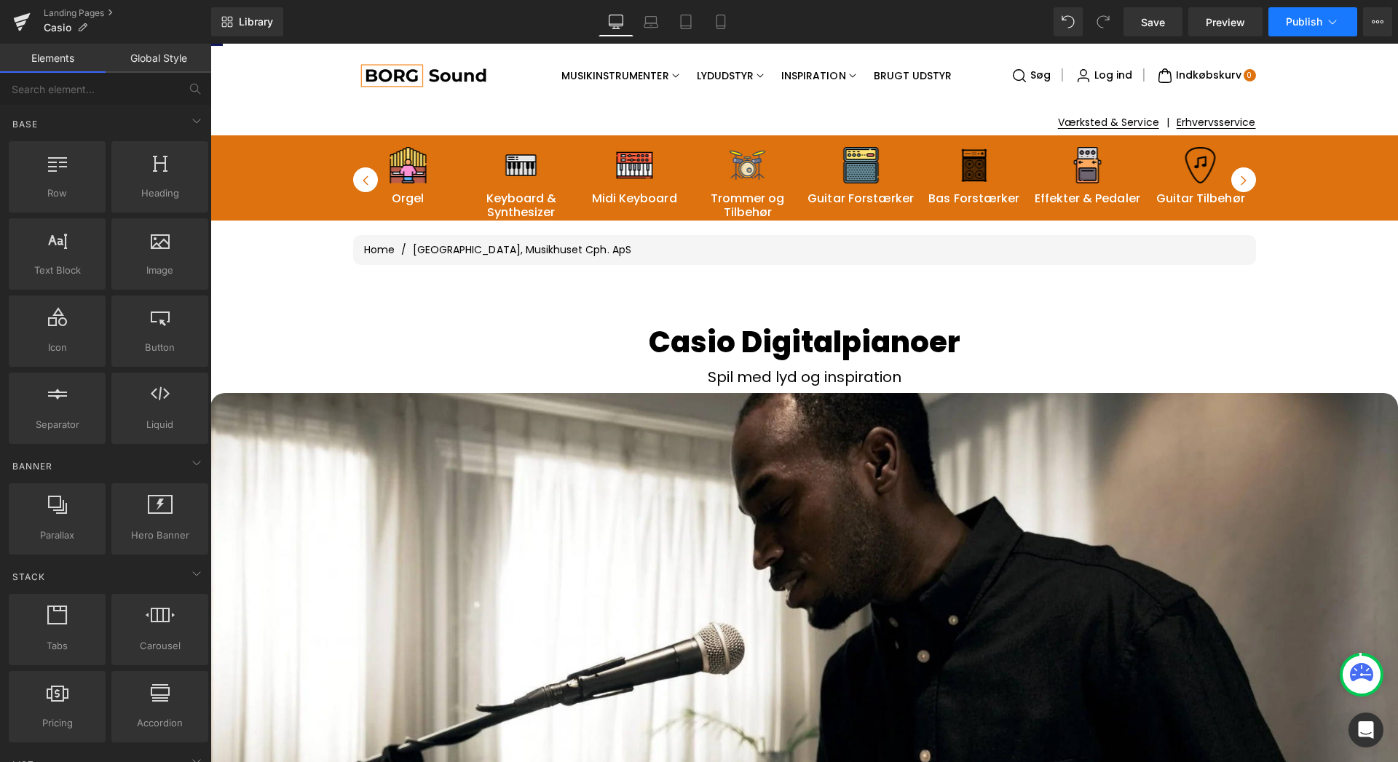
click at [1317, 25] on span "Publish" at bounding box center [1304, 22] width 36 height 12
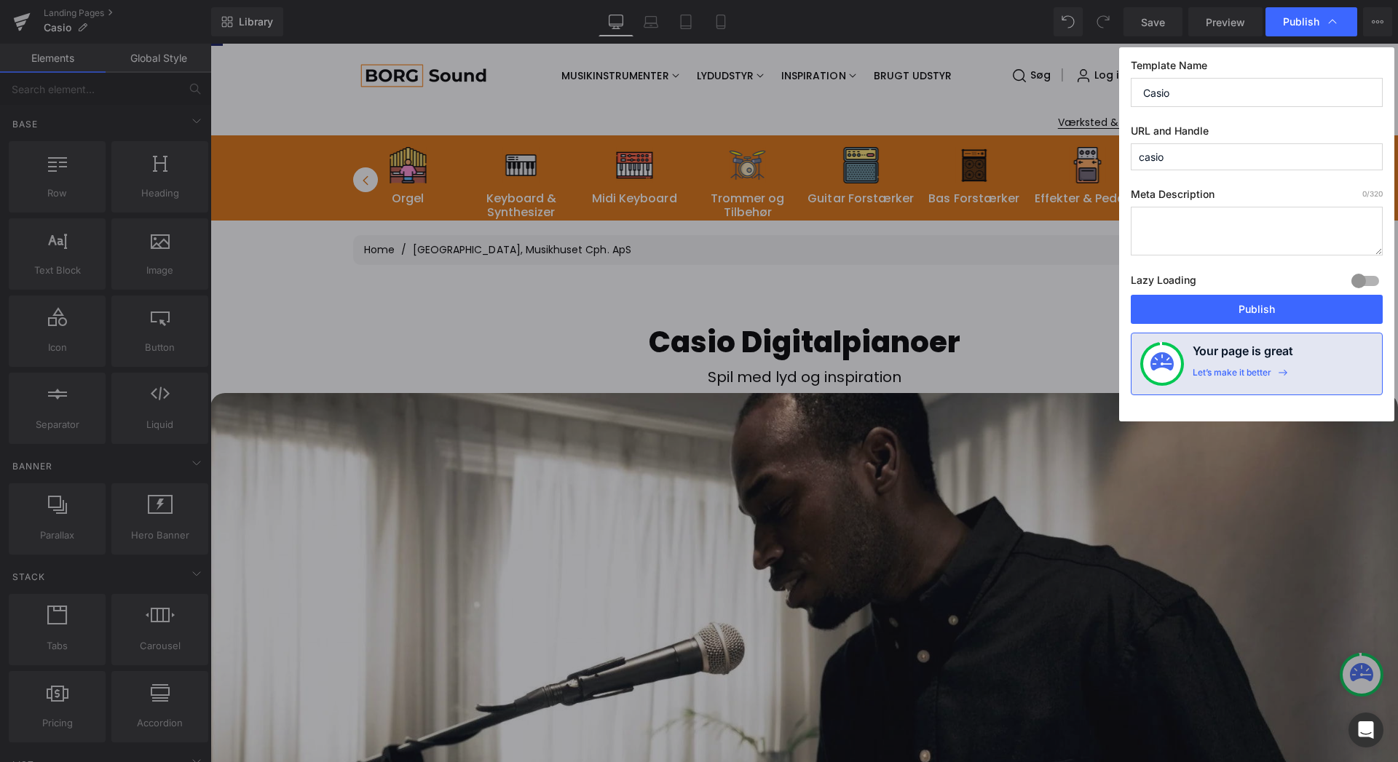
click at [1195, 89] on input "Casio" at bounding box center [1257, 92] width 252 height 29
click at [1238, 119] on div "Template Name Casio URL and Handle casio Meta Description 0 /320 Lazy Loading B…" at bounding box center [1256, 234] width 275 height 374
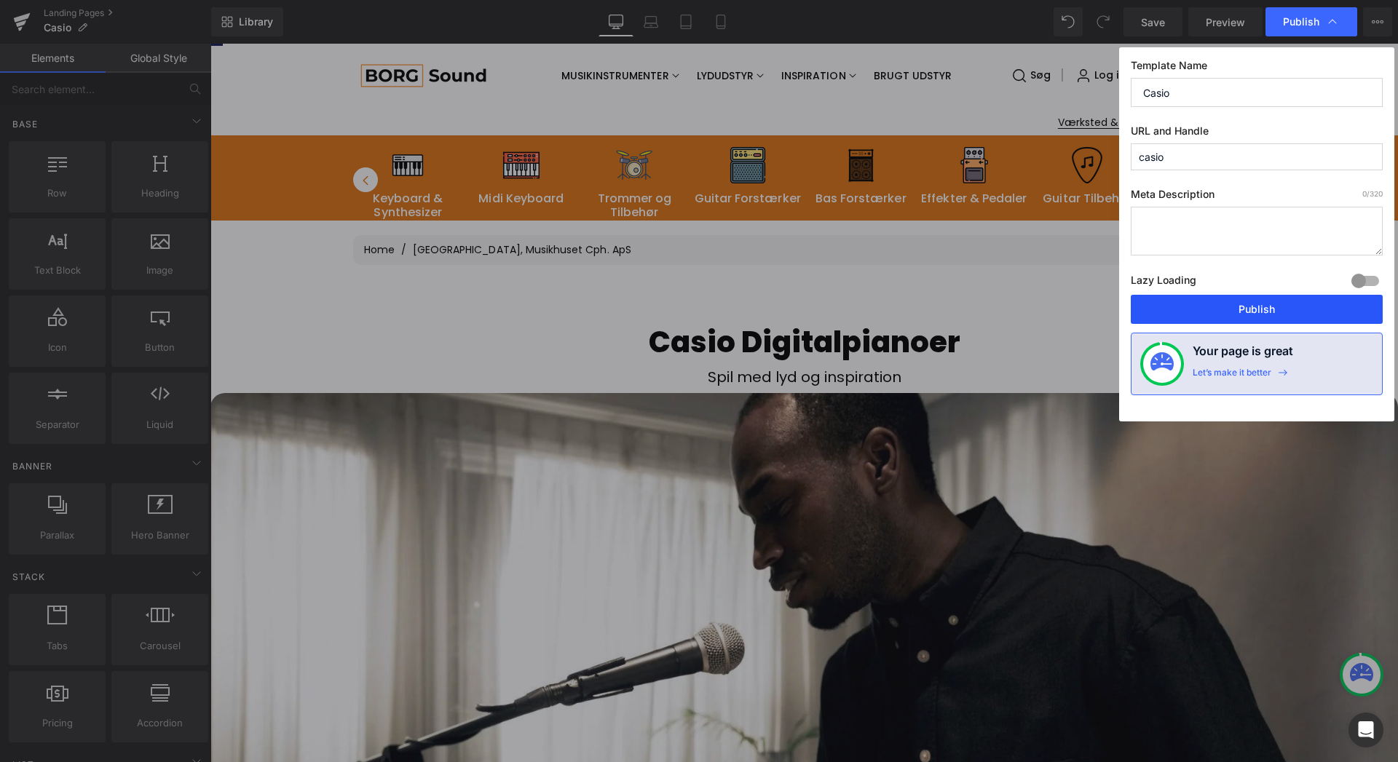
drag, startPoint x: 1226, startPoint y: 310, endPoint x: 1269, endPoint y: 311, distance: 43.0
click at [1269, 311] on button "Publish" at bounding box center [1257, 309] width 252 height 29
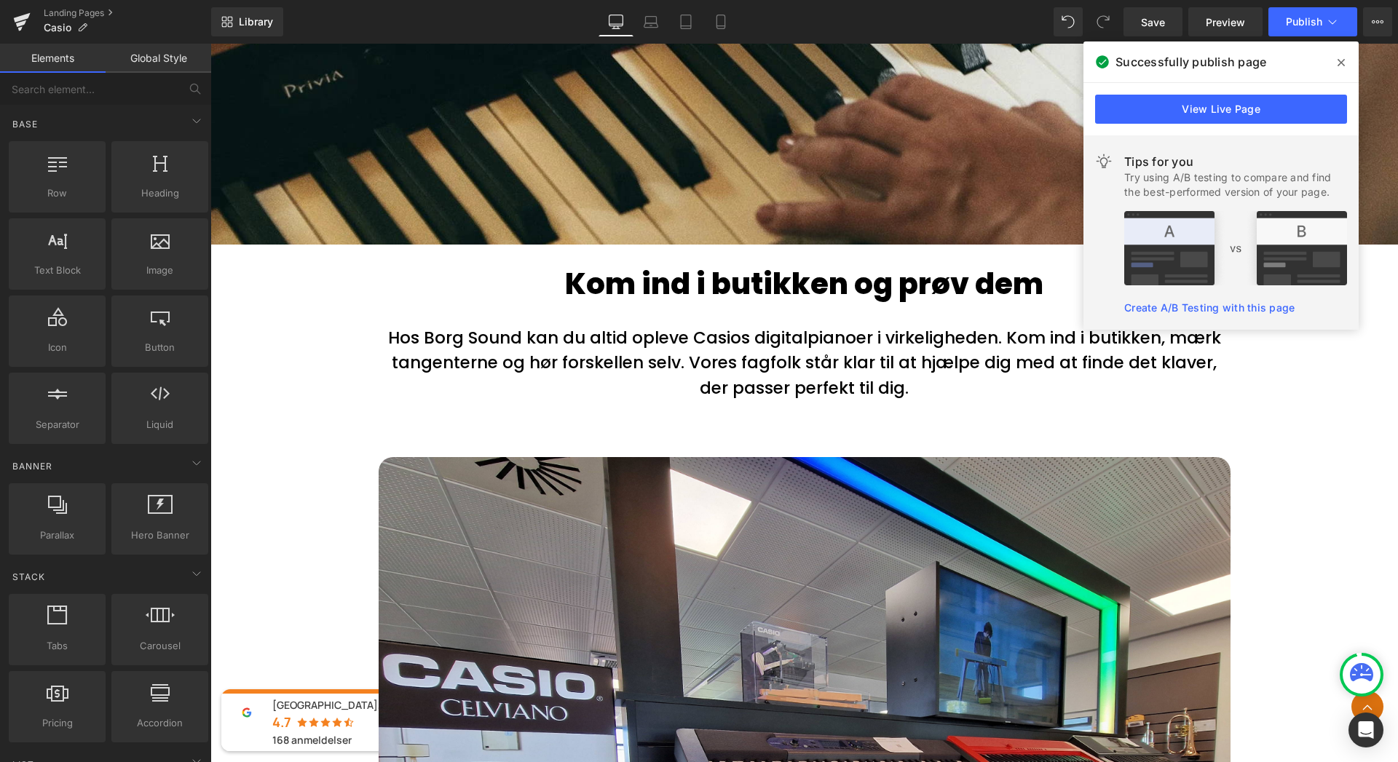
scroll to position [1973, 0]
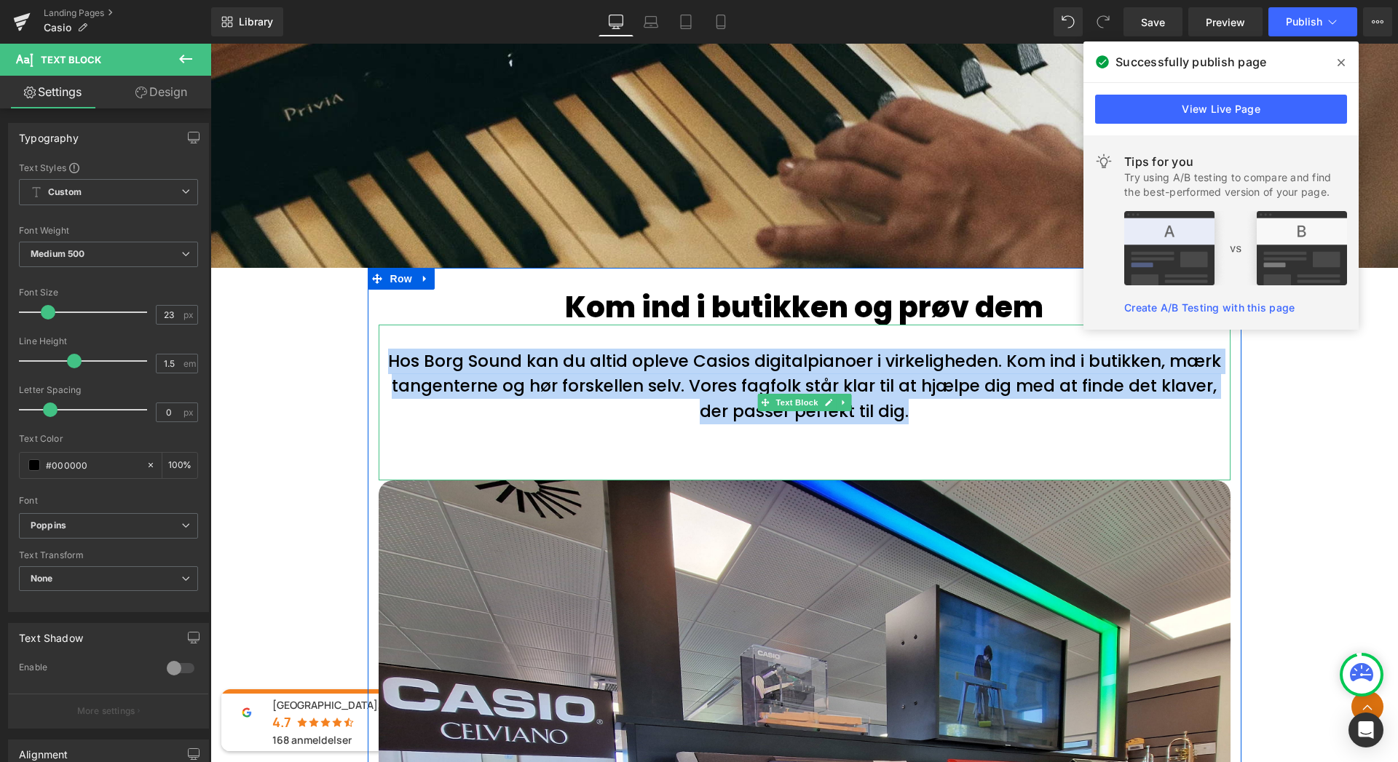
drag, startPoint x: 510, startPoint y: 339, endPoint x: 385, endPoint y: 355, distance: 126.4
click at [385, 355] on p "Hos Borg Sound kan du altid opleve Casios digitalpianoer i virkeligheden. Kom i…" at bounding box center [805, 387] width 852 height 76
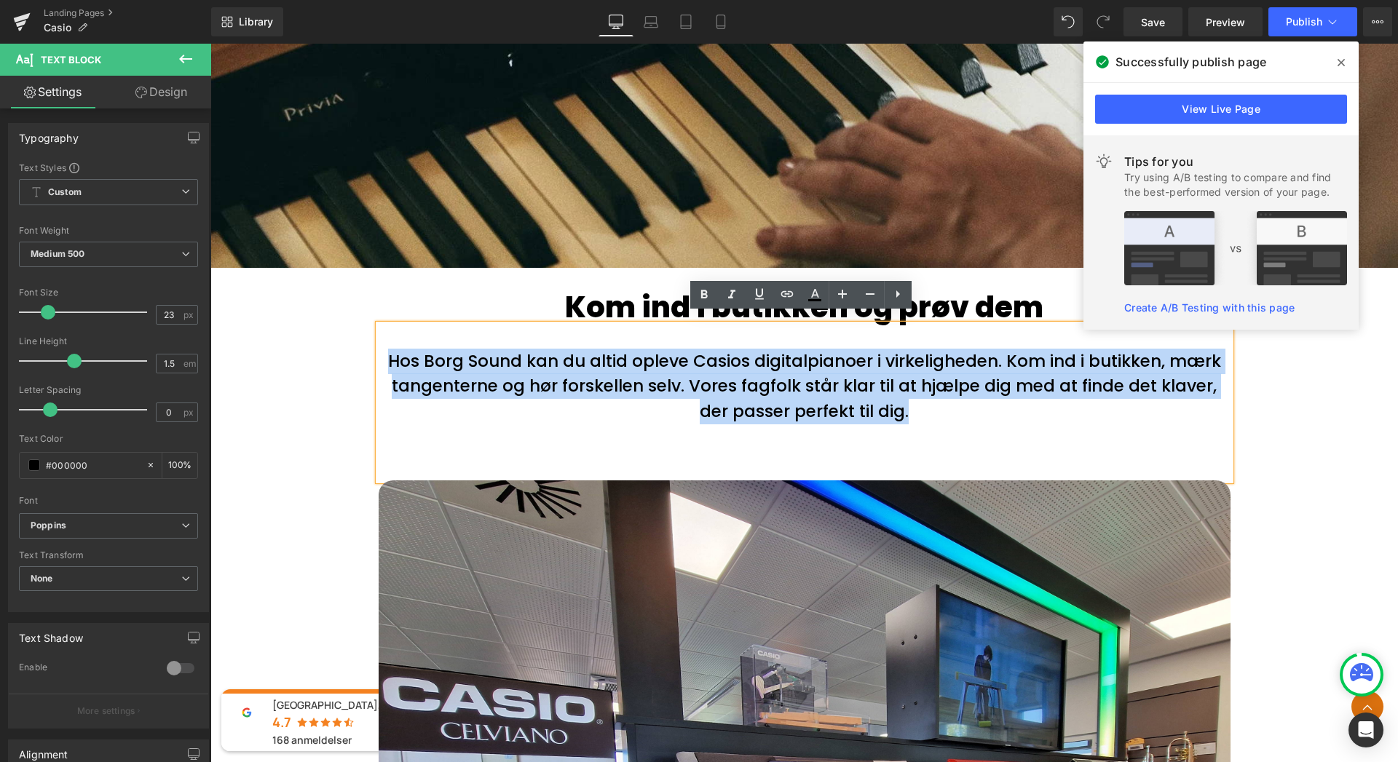
copy p "Hos Borg Sound kan du altid opleve Casios digitalpianoer i virkeligheden. Kom i…"
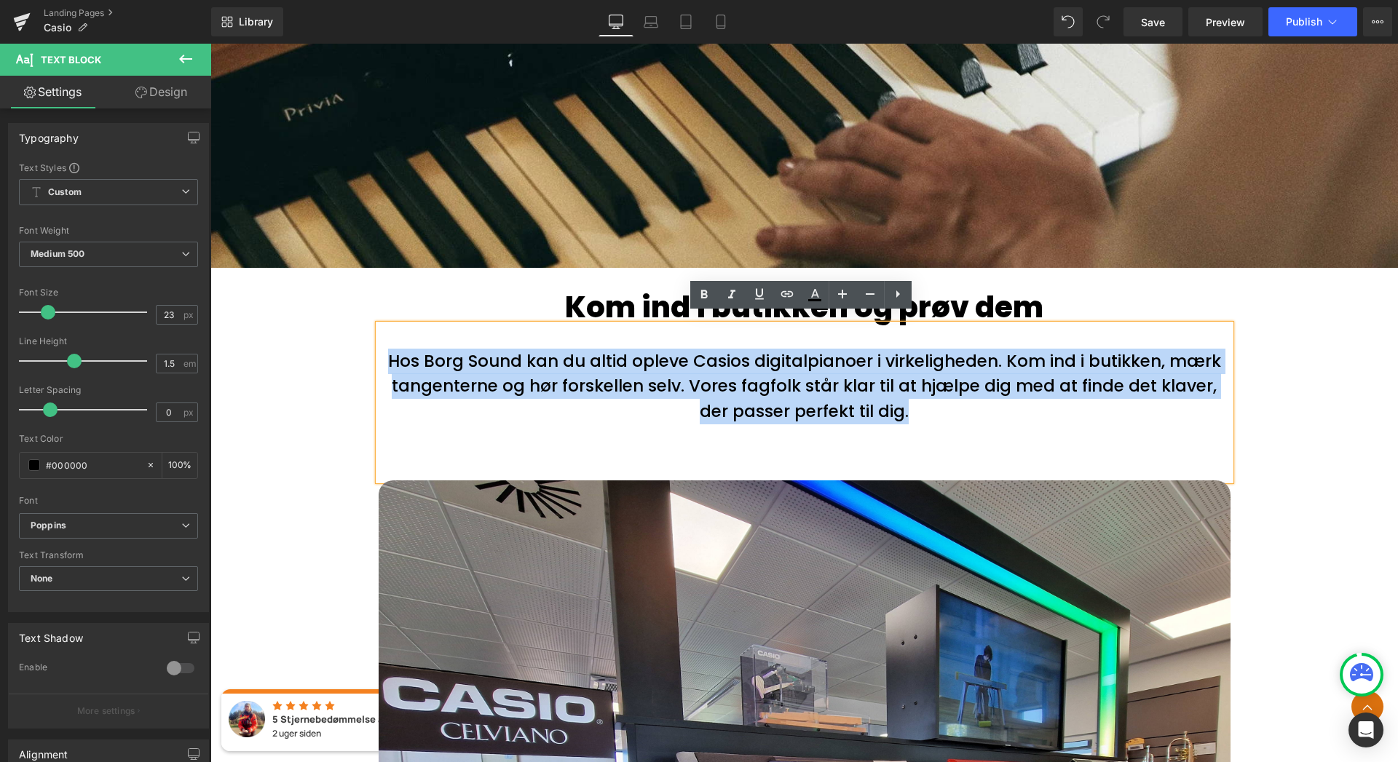
click at [843, 406] on p "Hos Borg Sound kan du altid opleve Casios digitalpianoer i virkeligheden. Kom i…" at bounding box center [805, 387] width 852 height 76
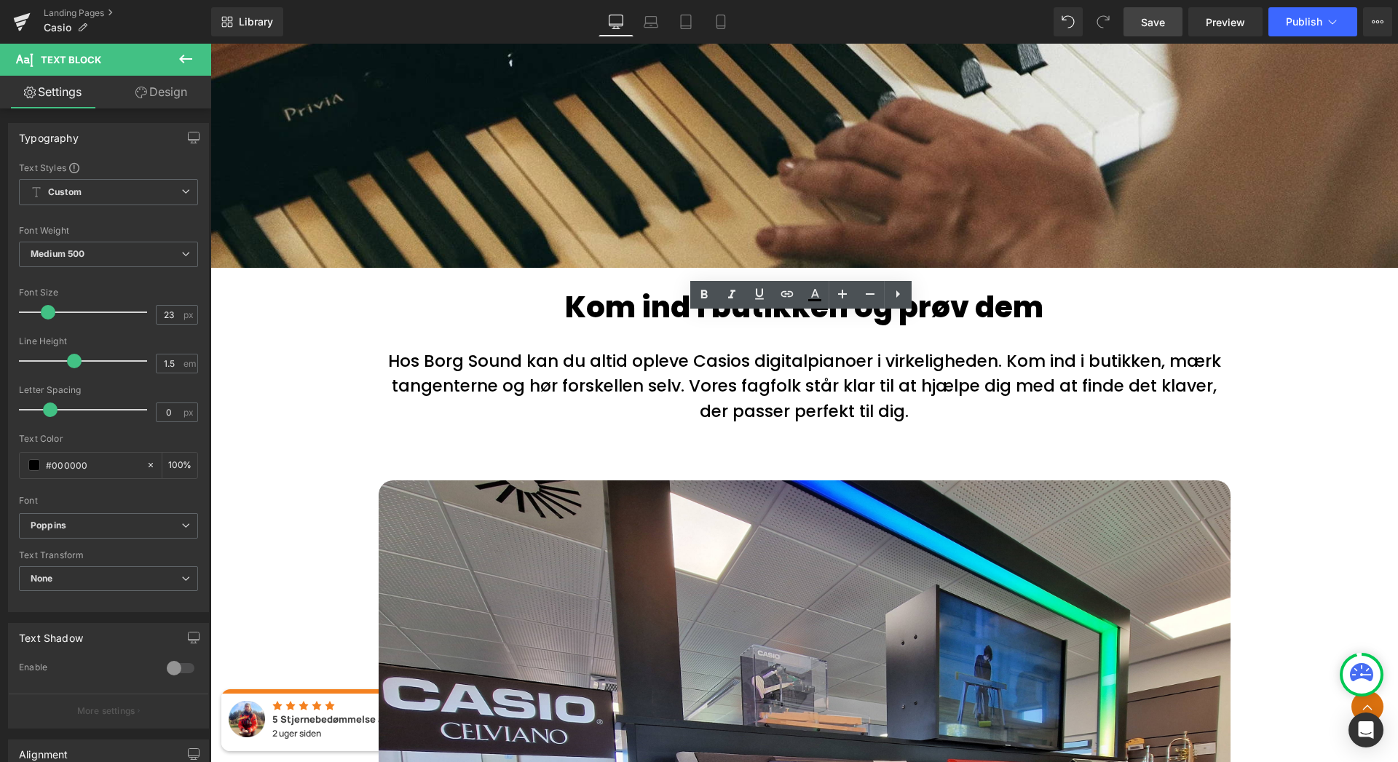
click at [1156, 23] on span "Save" at bounding box center [1153, 22] width 24 height 15
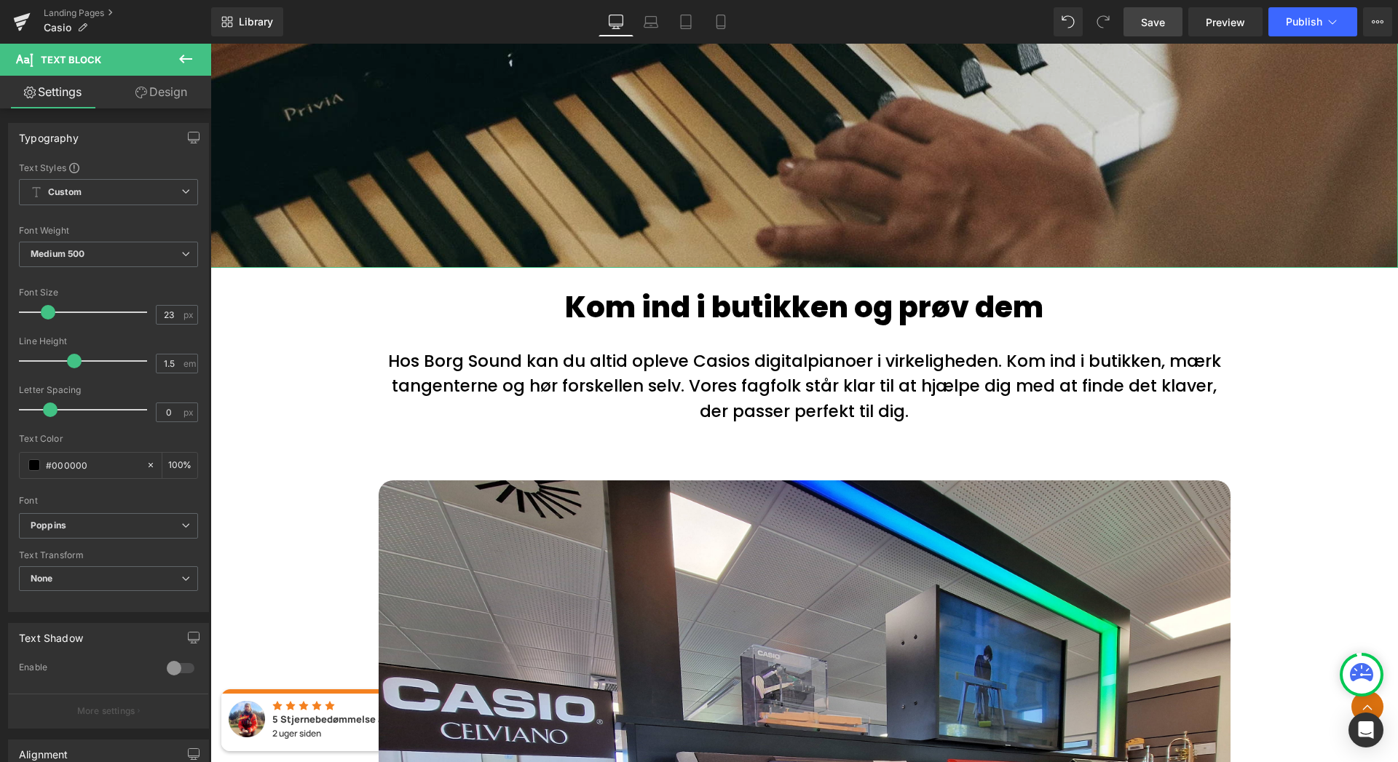
scroll to position [178, 0]
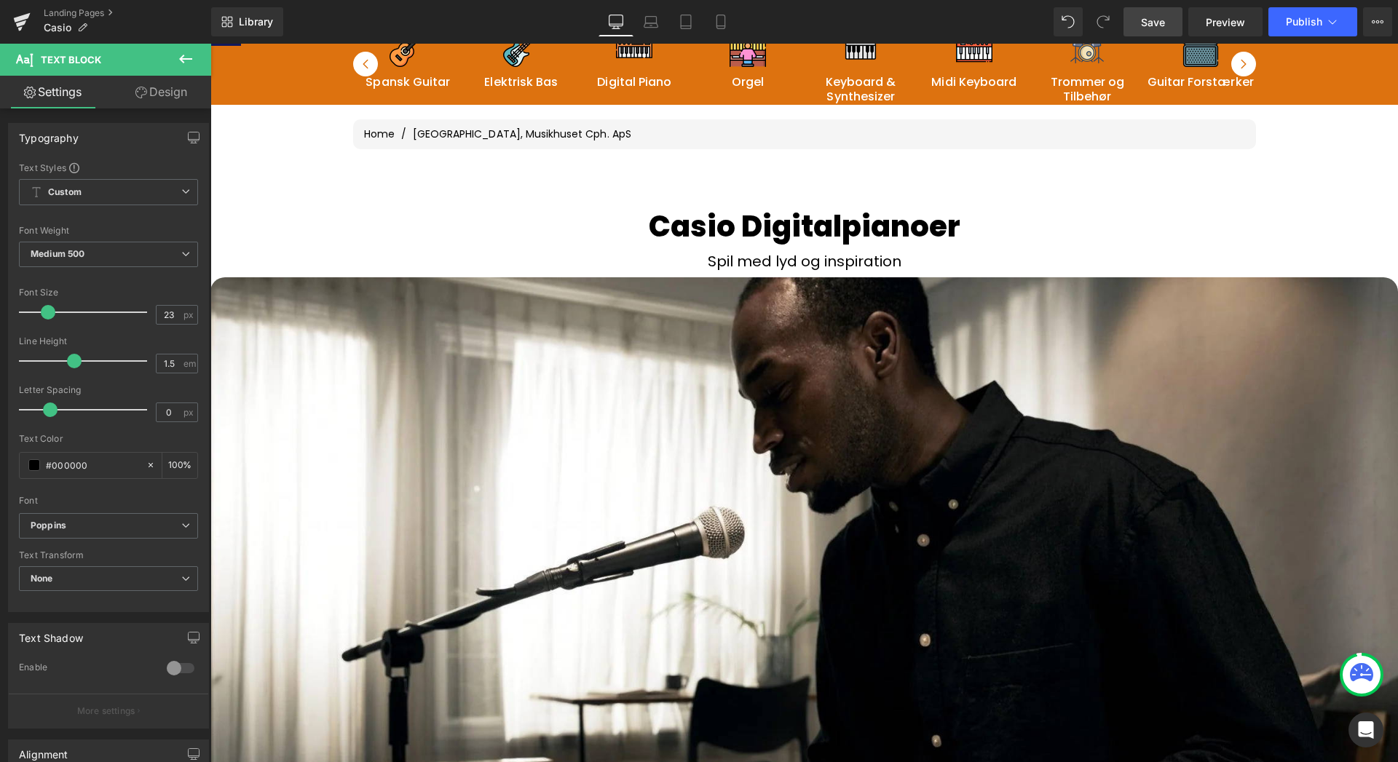
click at [966, 222] on h3 "Casio Digitalpianoer" at bounding box center [805, 226] width 852 height 52
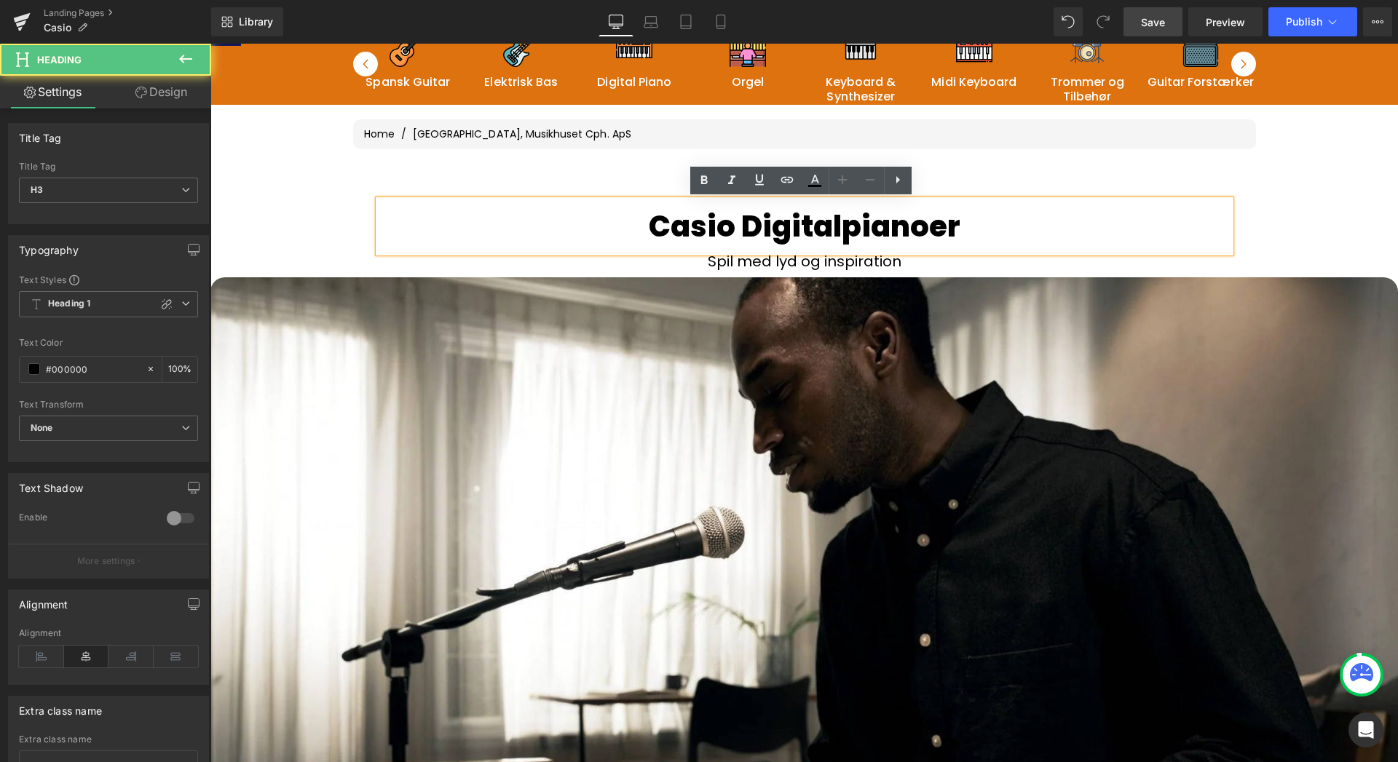
click at [958, 223] on h3 "Casio Digitalpianoer" at bounding box center [805, 226] width 852 height 52
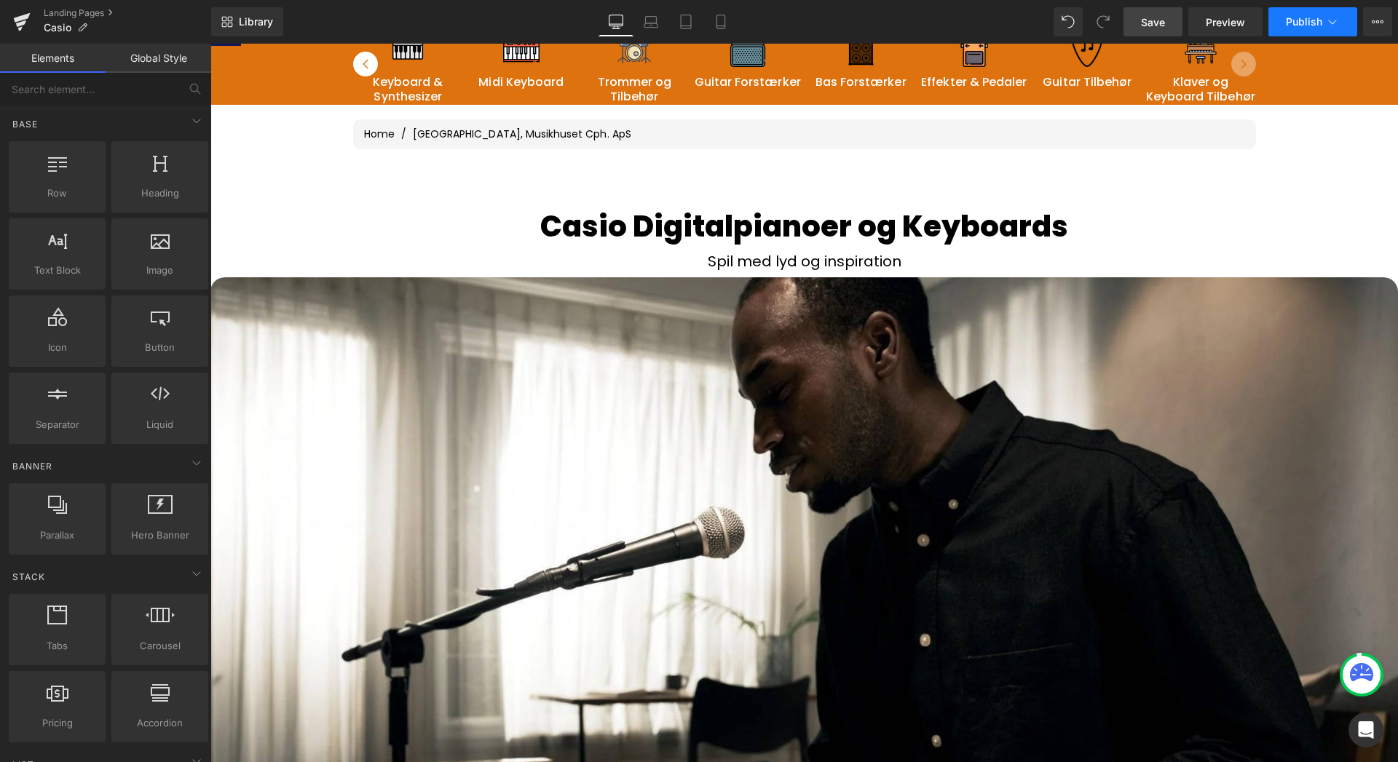
click at [1298, 24] on span "Publish" at bounding box center [1304, 22] width 36 height 12
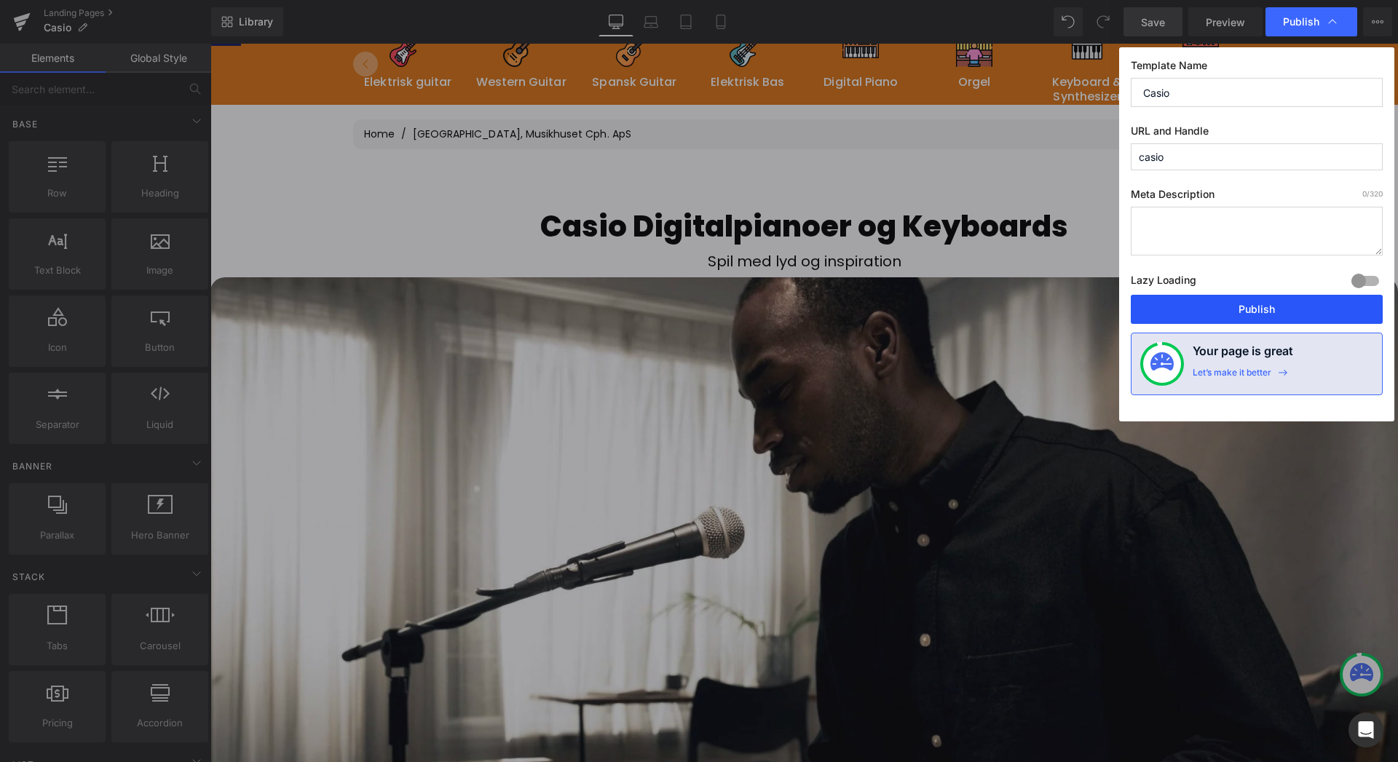
click at [1189, 312] on button "Publish" at bounding box center [1257, 309] width 252 height 29
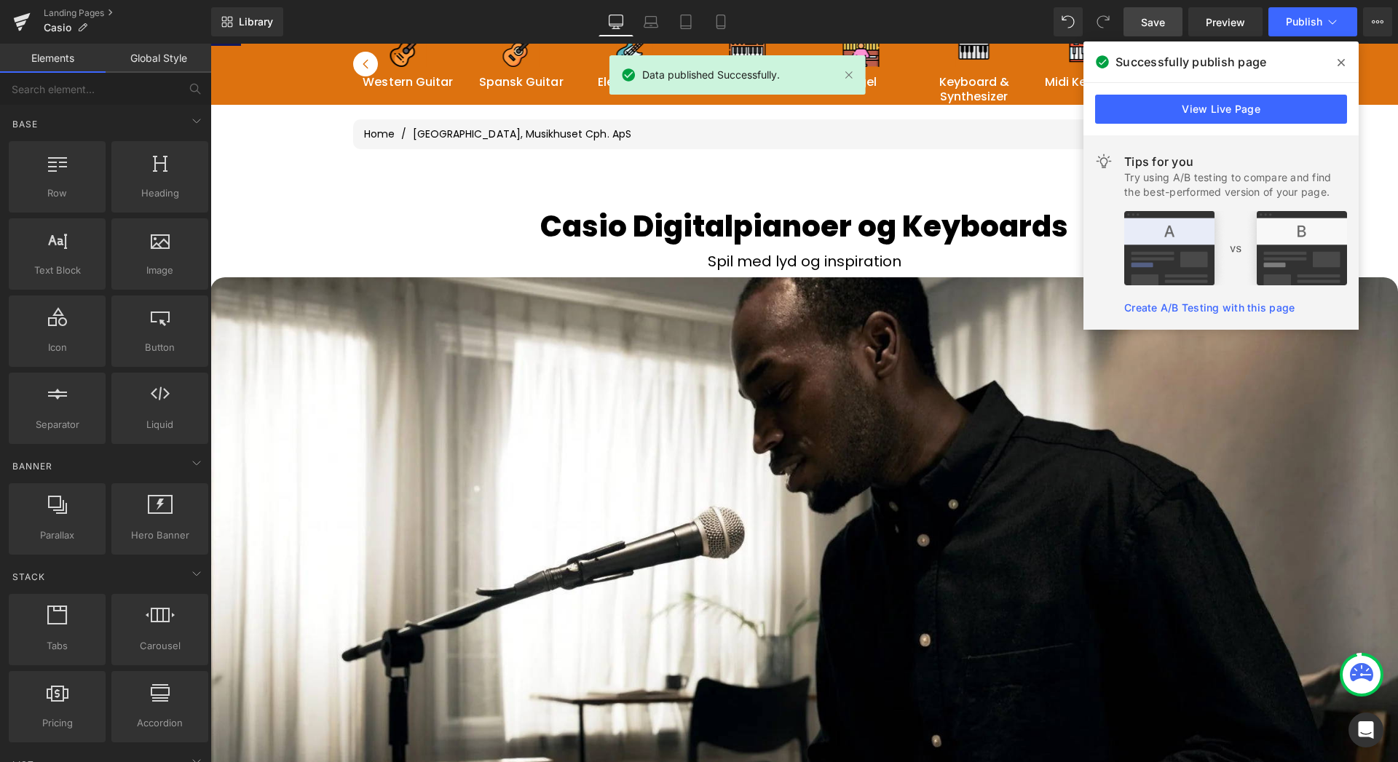
click at [1168, 20] on link "Save" at bounding box center [1153, 21] width 59 height 29
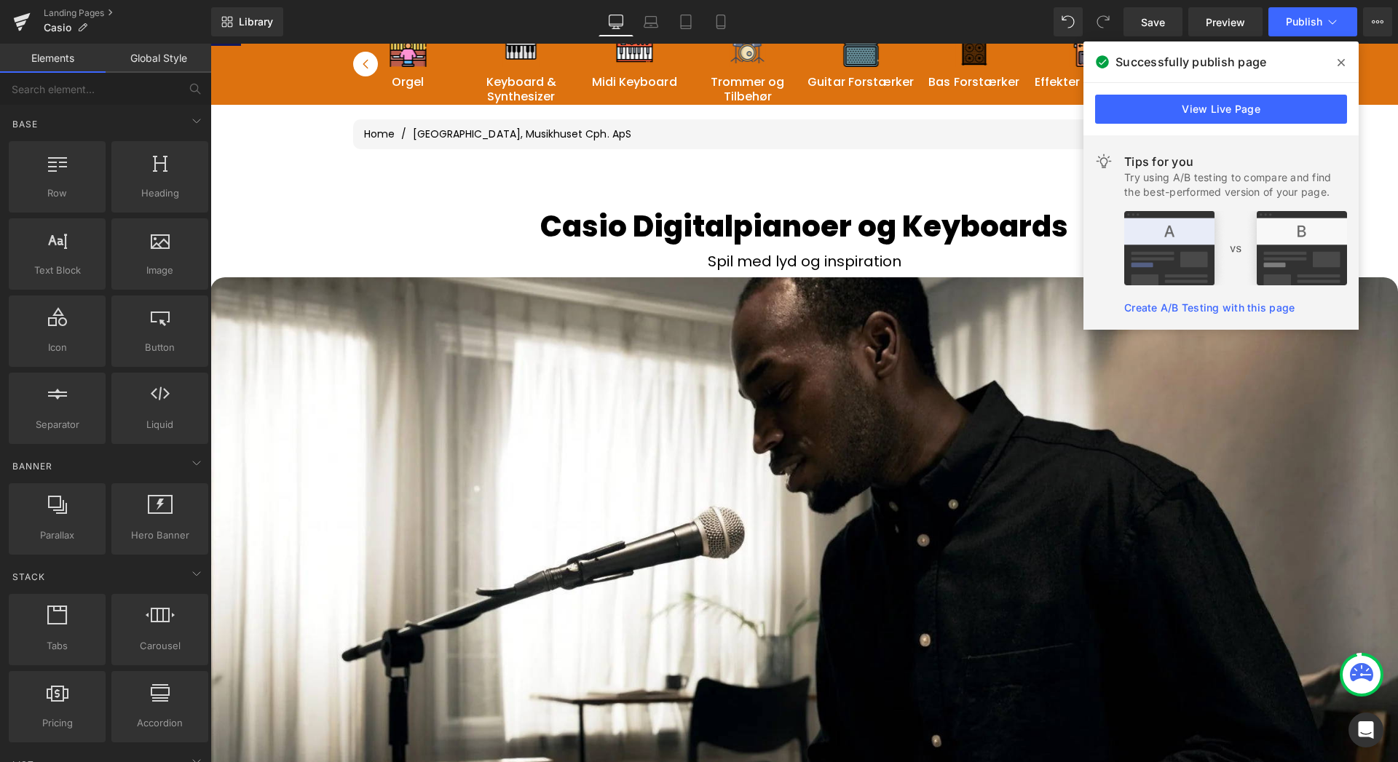
click at [1342, 62] on icon at bounding box center [1341, 62] width 7 height 7
